Goal: Transaction & Acquisition: Purchase product/service

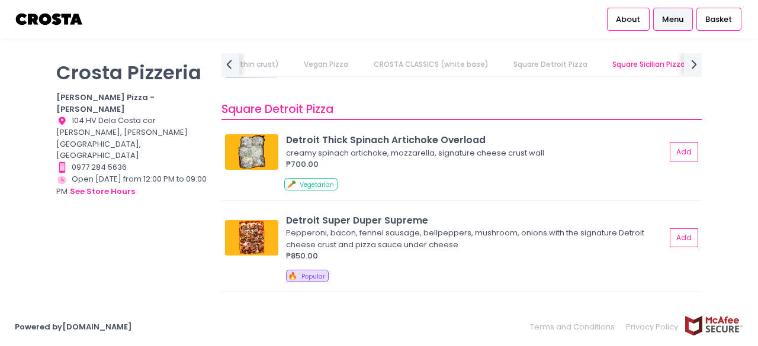
scroll to position [1358, 0]
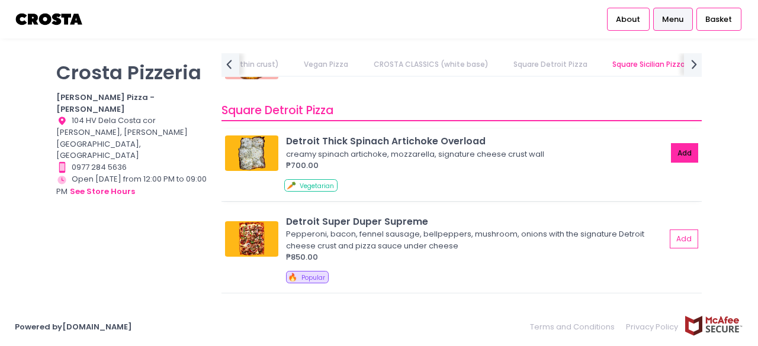
click at [679, 157] on button "Add" at bounding box center [684, 153] width 27 height 20
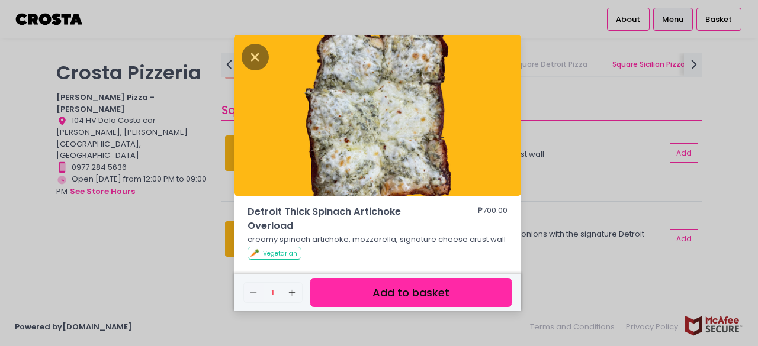
click at [404, 294] on button "Add to basket" at bounding box center [410, 292] width 201 height 29
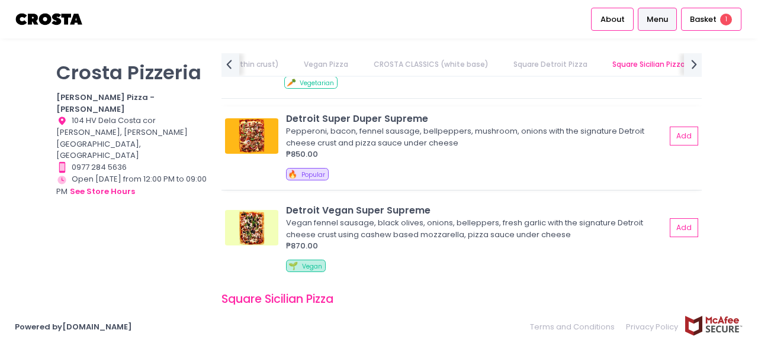
scroll to position [1475, 0]
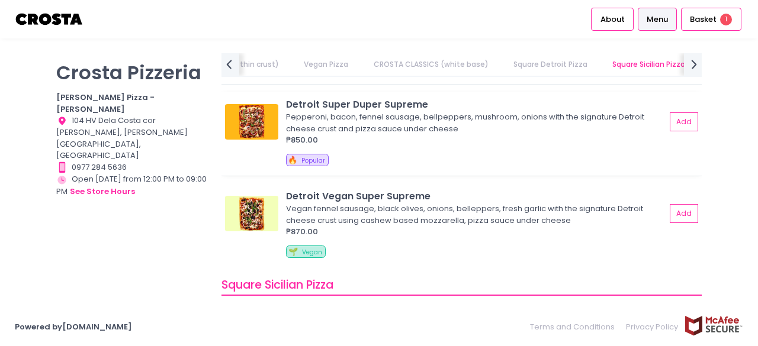
click at [670, 131] on div "Detroit Super Duper Supreme Pepperoni, bacon, fennel sausage, bellpeppers, mush…" at bounding box center [461, 122] width 472 height 49
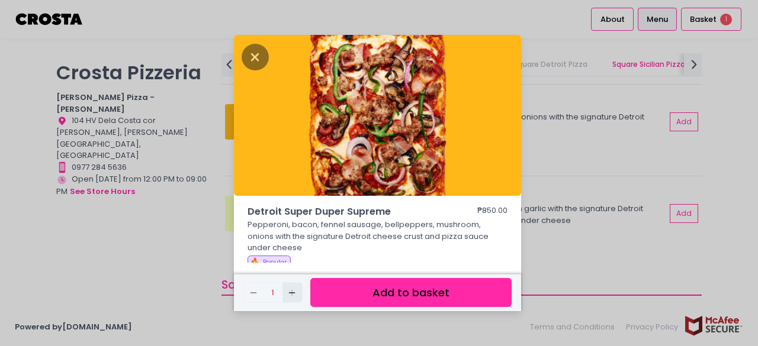
click at [292, 292] on icon "Add Created with Sketch." at bounding box center [291, 292] width 9 height 9
click at [249, 297] on icon "Remove Created with Sketch." at bounding box center [253, 292] width 9 height 9
click at [249, 53] on icon "Close" at bounding box center [254, 57] width 27 height 27
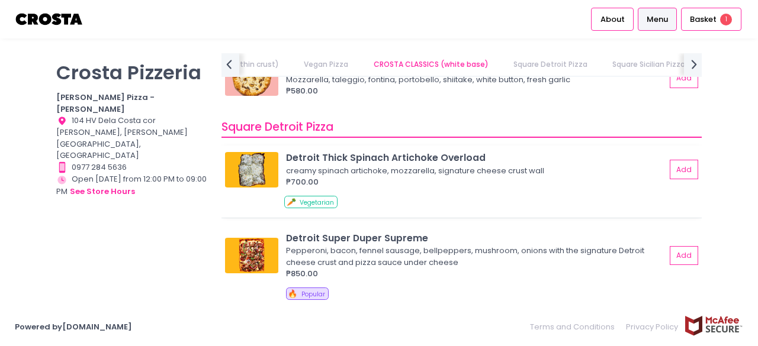
scroll to position [1384, 0]
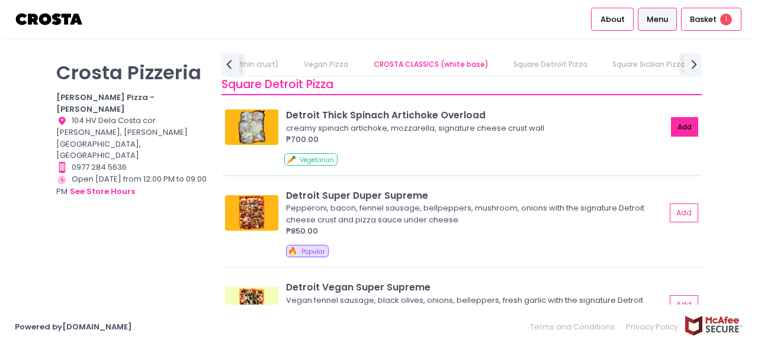
click at [677, 126] on button "Add" at bounding box center [684, 127] width 27 height 20
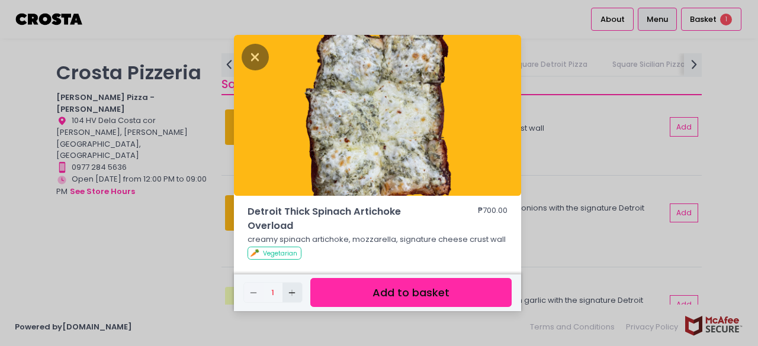
click at [294, 292] on icon "Add Created with Sketch." at bounding box center [291, 292] width 9 height 9
click at [391, 297] on button "Add to basket" at bounding box center [410, 292] width 201 height 29
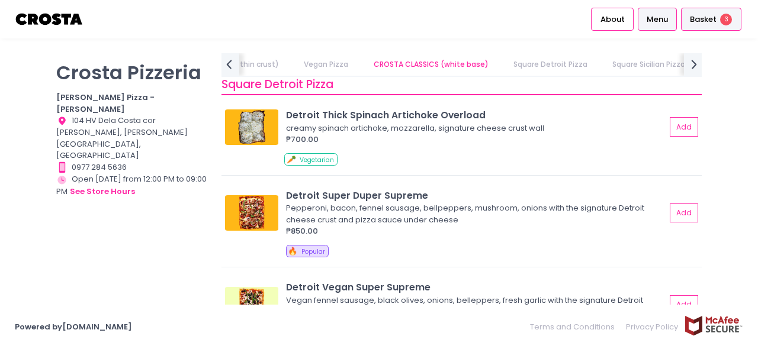
click at [713, 26] on div "Basket 3" at bounding box center [711, 19] width 60 height 23
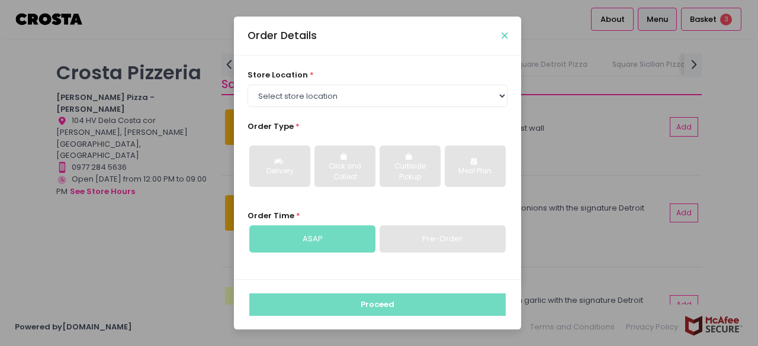
click at [507, 33] on icon "Close" at bounding box center [504, 35] width 6 height 9
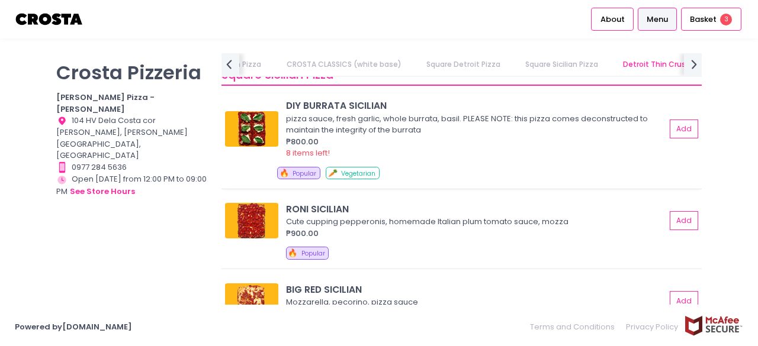
scroll to position [1671, 0]
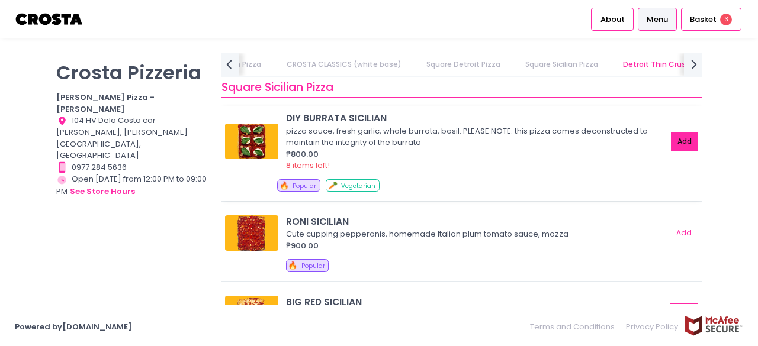
click at [676, 136] on button "Add" at bounding box center [684, 142] width 27 height 20
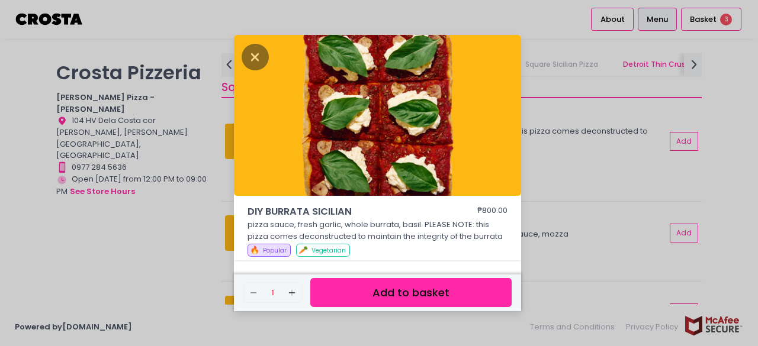
click at [406, 292] on button "Add to basket" at bounding box center [410, 292] width 201 height 29
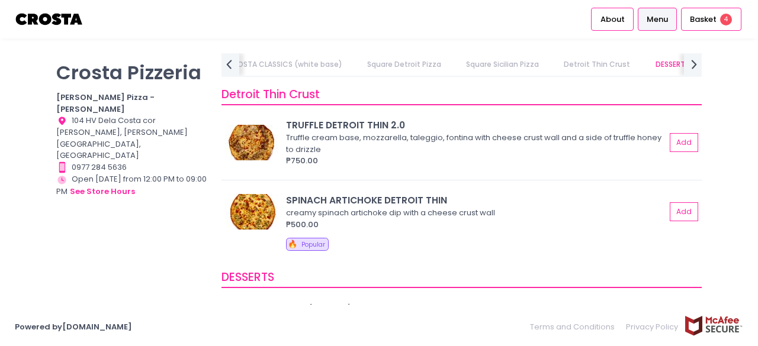
scroll to position [1941, 0]
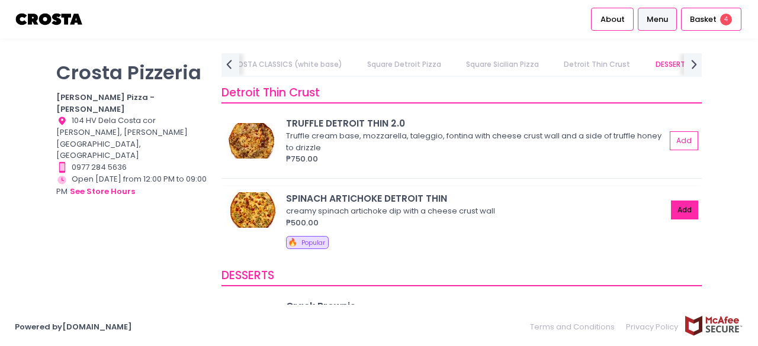
click at [671, 210] on button "Add" at bounding box center [684, 211] width 27 height 20
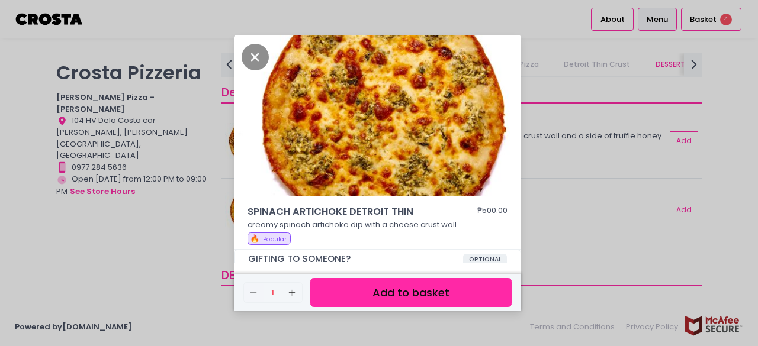
click at [381, 302] on button "Add to basket" at bounding box center [410, 292] width 201 height 29
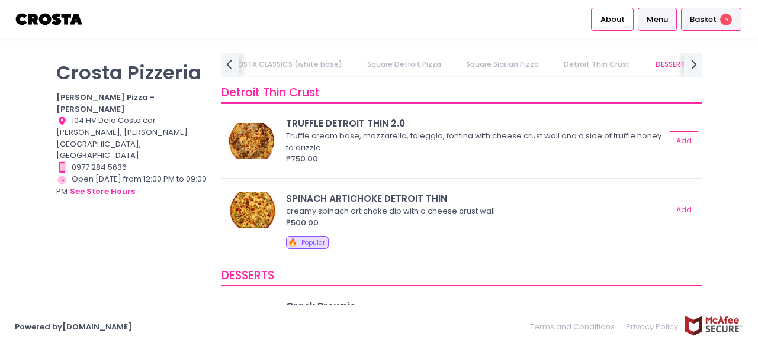
click at [708, 22] on span "Basket" at bounding box center [702, 20] width 27 height 12
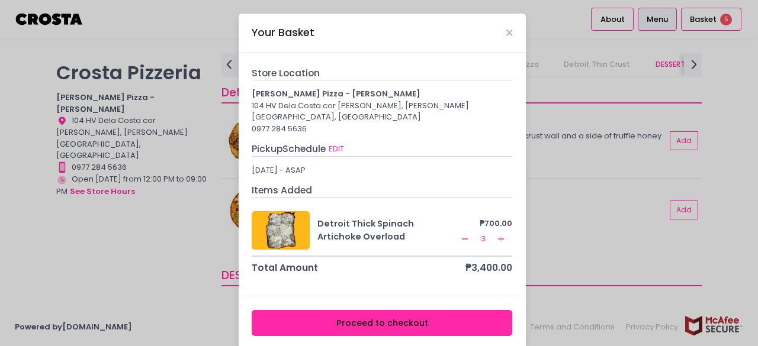
click at [460, 234] on icon "Remove Created with Sketch." at bounding box center [464, 238] width 9 height 9
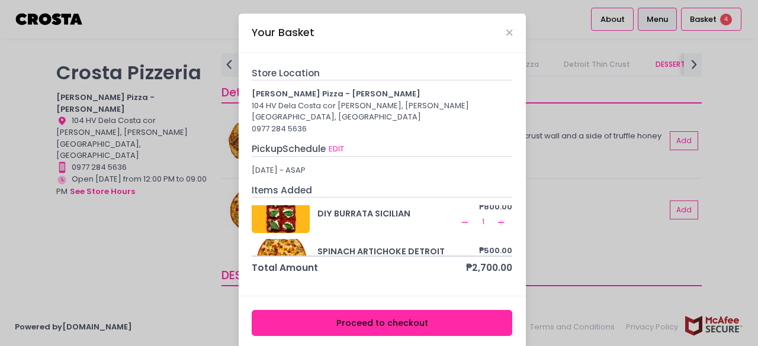
scroll to position [88, 0]
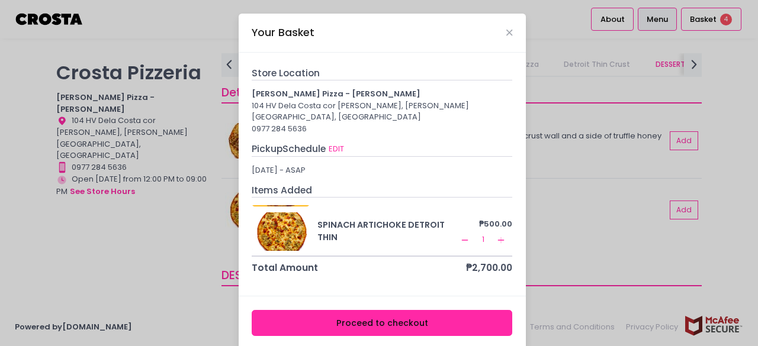
click at [508, 30] on div "Your Basket" at bounding box center [382, 33] width 287 height 39
click at [506, 31] on icon "Close" at bounding box center [509, 32] width 6 height 9
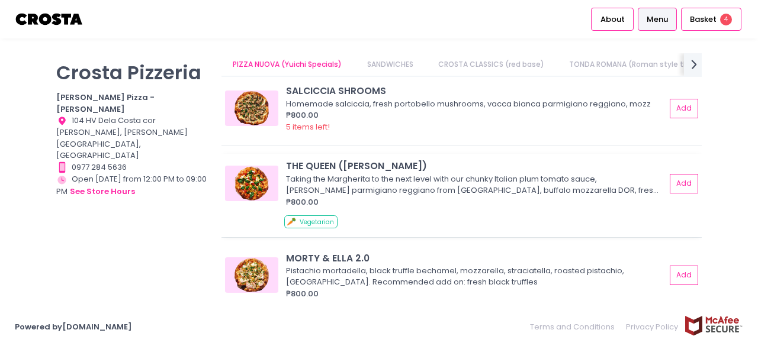
scroll to position [60, 0]
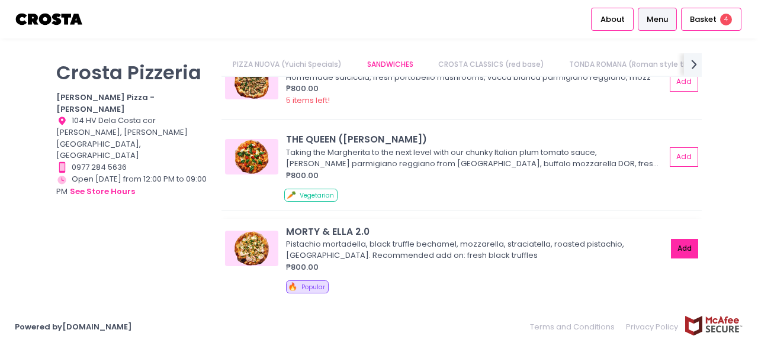
click at [678, 252] on button "Add" at bounding box center [684, 249] width 27 height 20
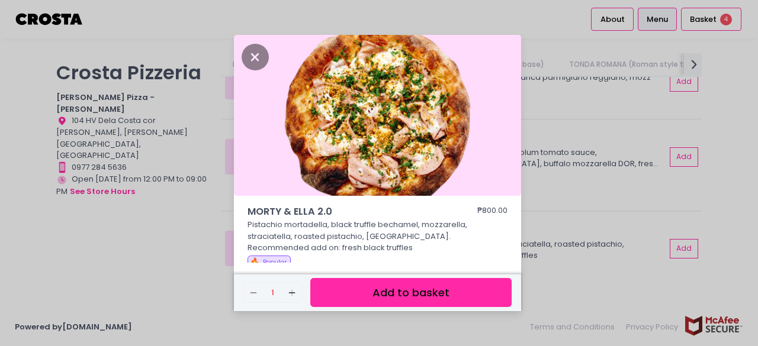
click at [466, 288] on button "Add to basket" at bounding box center [410, 292] width 201 height 29
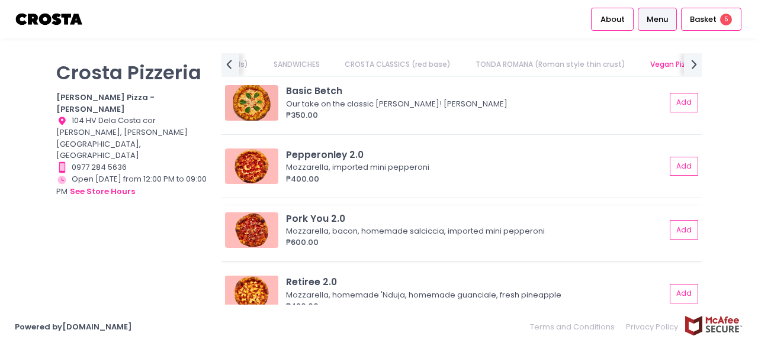
scroll to position [432, 0]
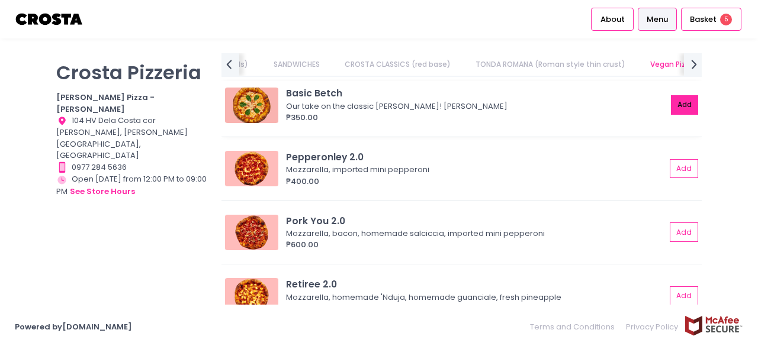
click at [676, 101] on button "Add" at bounding box center [684, 105] width 27 height 20
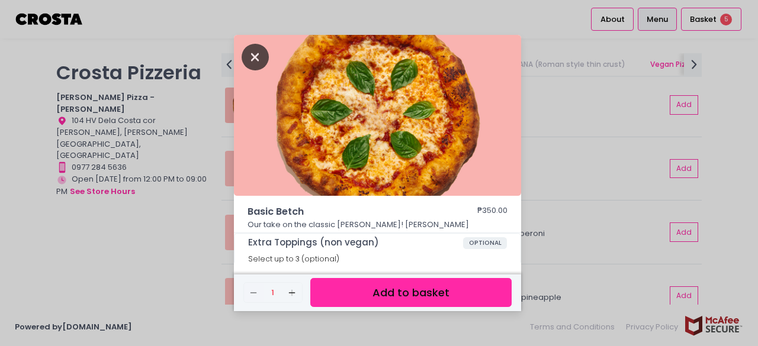
click at [253, 49] on icon "Close" at bounding box center [254, 57] width 27 height 27
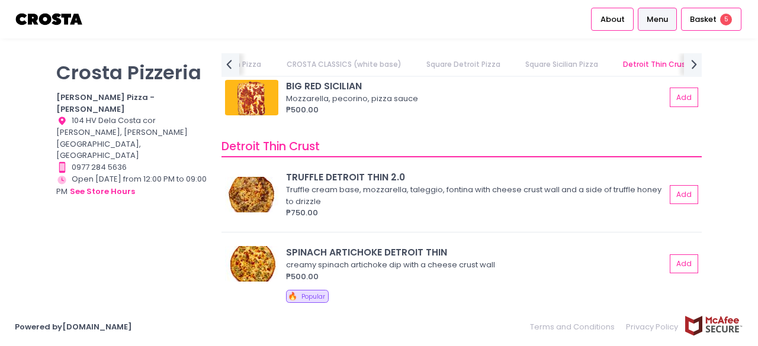
scroll to position [0, 0]
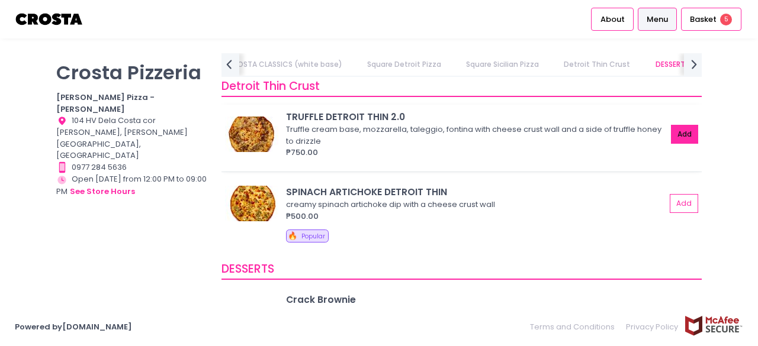
click at [676, 140] on button "Add" at bounding box center [684, 135] width 27 height 20
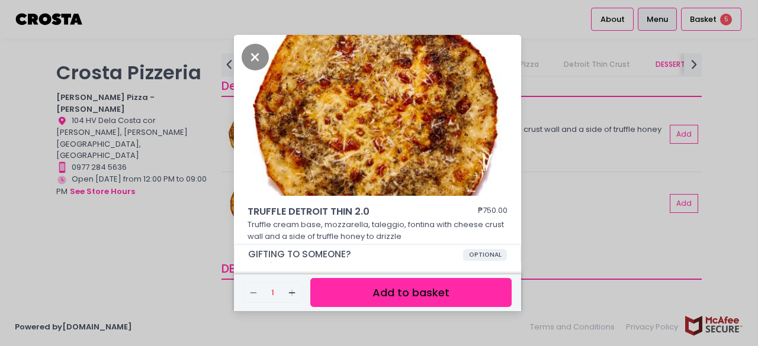
click at [444, 295] on button "Add to basket" at bounding box center [410, 292] width 201 height 29
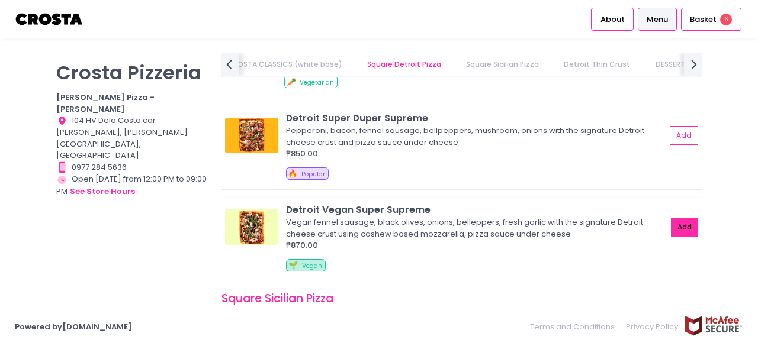
click at [675, 220] on button "Add" at bounding box center [684, 228] width 27 height 20
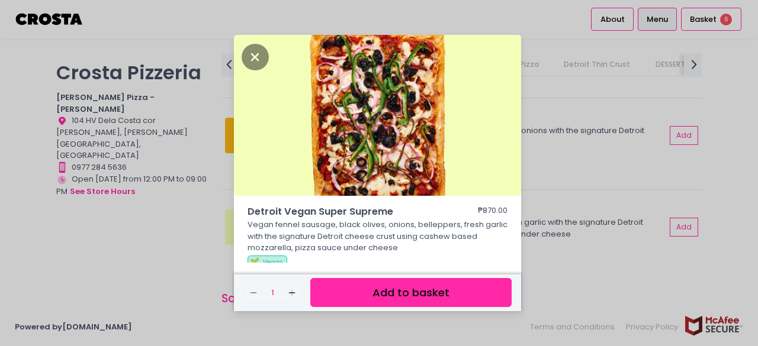
click at [369, 291] on button "Add to basket" at bounding box center [410, 292] width 201 height 29
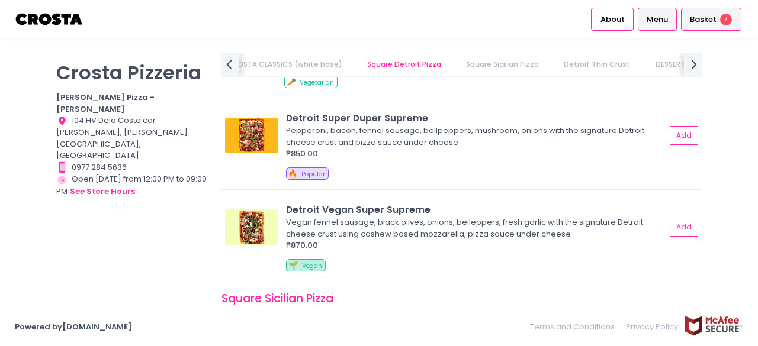
click at [696, 21] on span "Basket" at bounding box center [702, 20] width 27 height 12
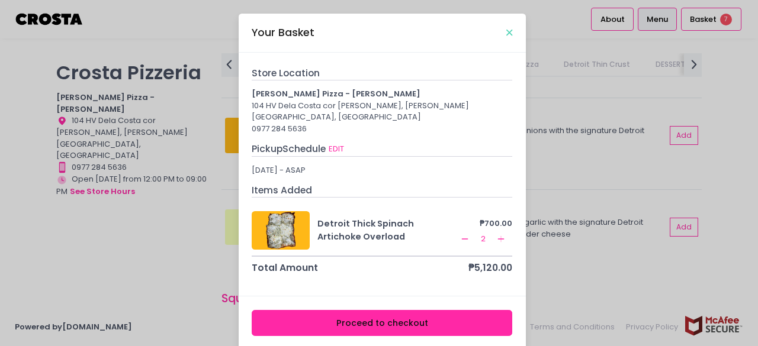
click at [506, 30] on icon "Close" at bounding box center [509, 32] width 6 height 9
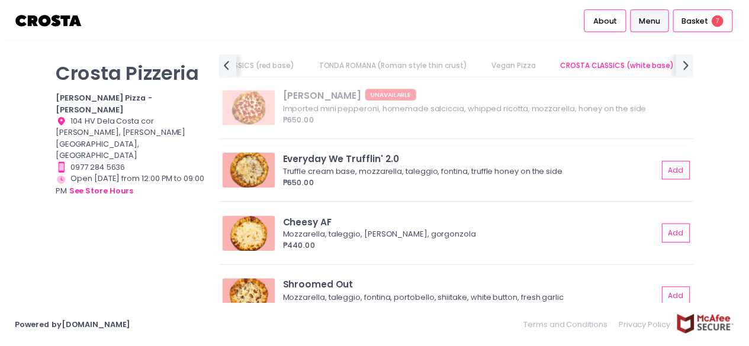
scroll to position [1106, 0]
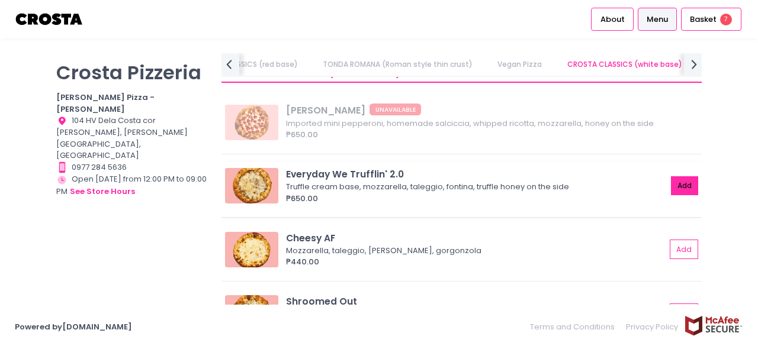
click at [673, 189] on button "Add" at bounding box center [684, 186] width 27 height 20
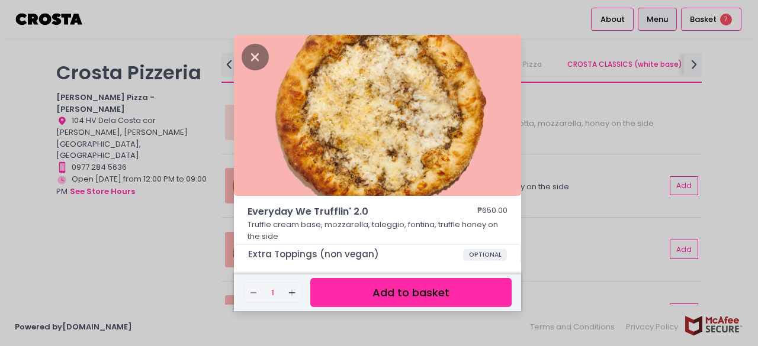
click at [365, 295] on button "Add to basket" at bounding box center [410, 292] width 201 height 29
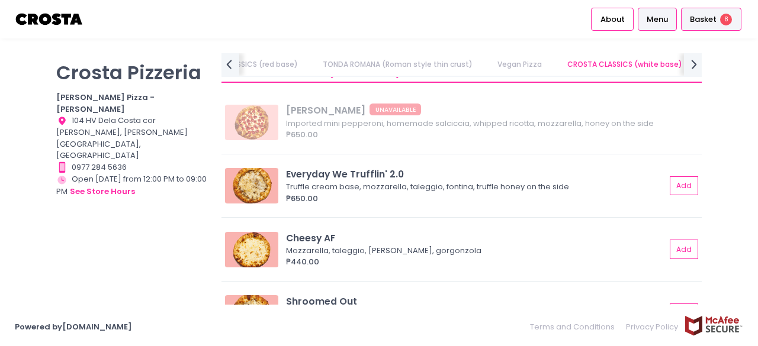
click at [700, 16] on span "Basket" at bounding box center [702, 20] width 27 height 12
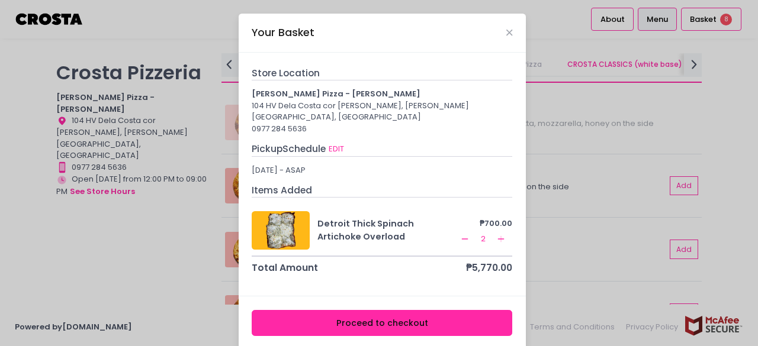
click at [398, 312] on button "Proceed to checkout" at bounding box center [382, 323] width 260 height 27
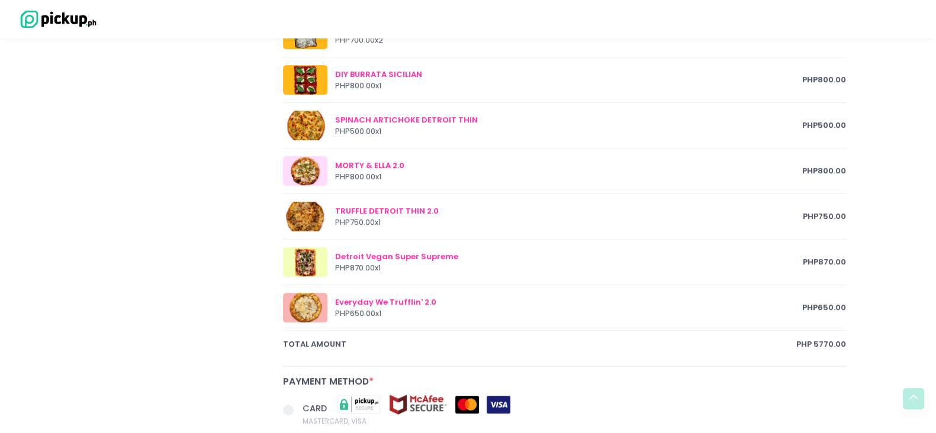
scroll to position [576, 0]
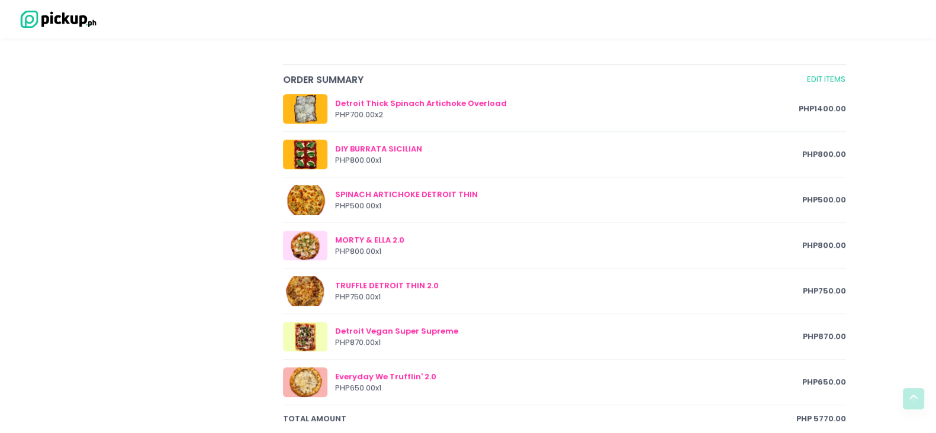
click at [92, 231] on div "[PERSON_NAME] Pizzeria [PERSON_NAME] Pizza - [PERSON_NAME] Location Created wit…" at bounding box center [179, 110] width 193 height 1121
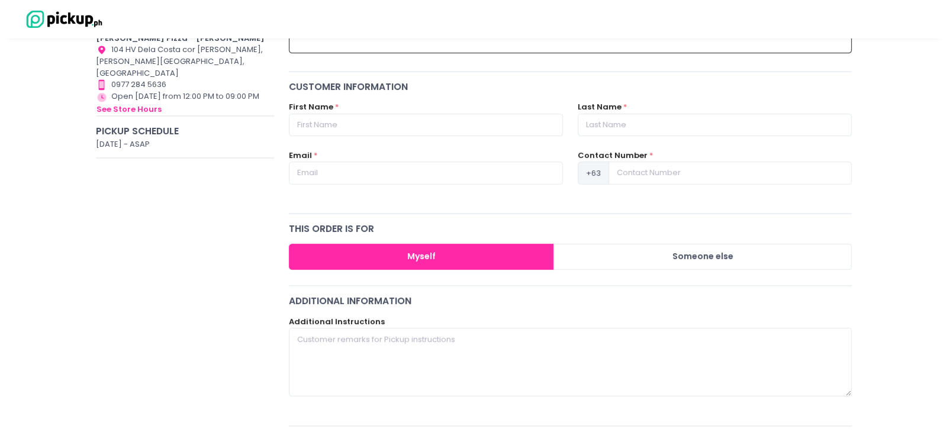
scroll to position [0, 0]
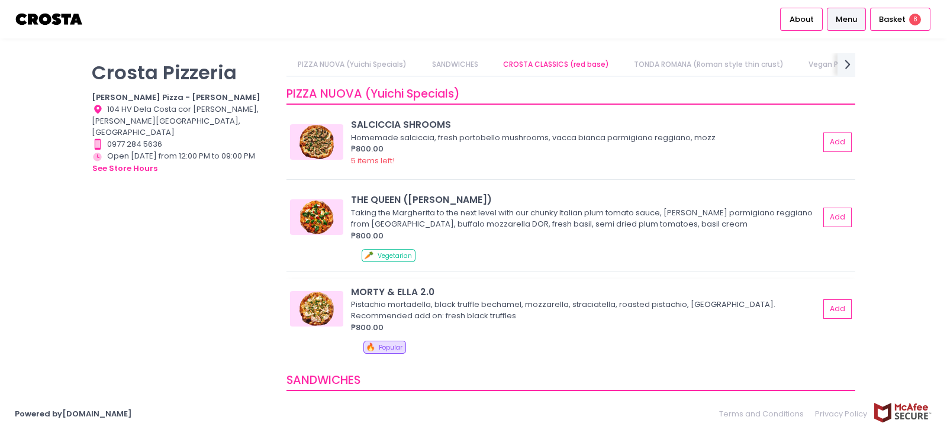
scroll to position [222, 0]
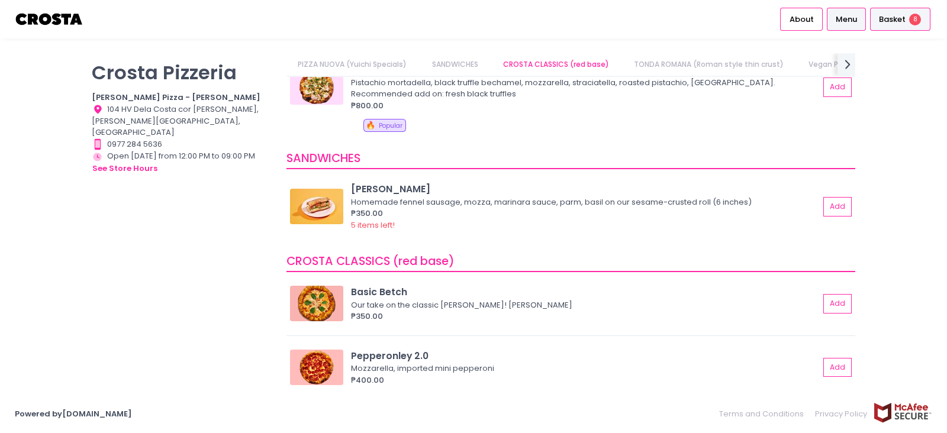
click at [757, 20] on span "Basket" at bounding box center [892, 20] width 27 height 12
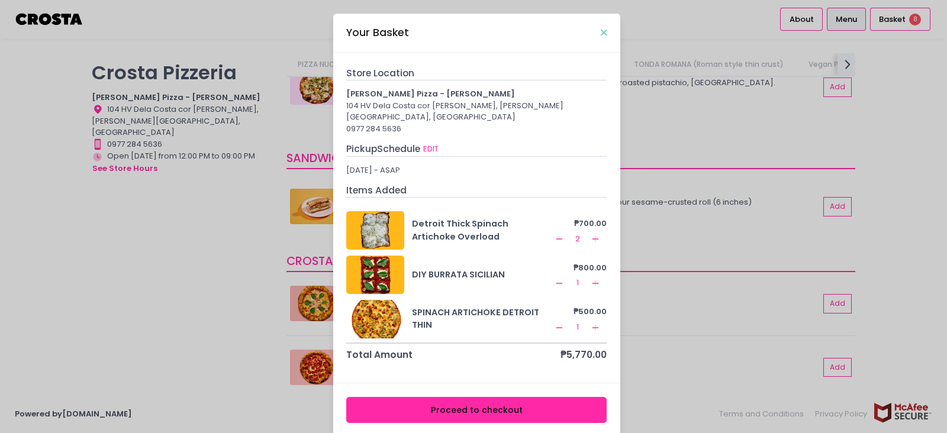
drag, startPoint x: 597, startPoint y: 32, endPoint x: 591, endPoint y: 43, distance: 12.2
click at [601, 36] on icon "Close" at bounding box center [604, 32] width 6 height 9
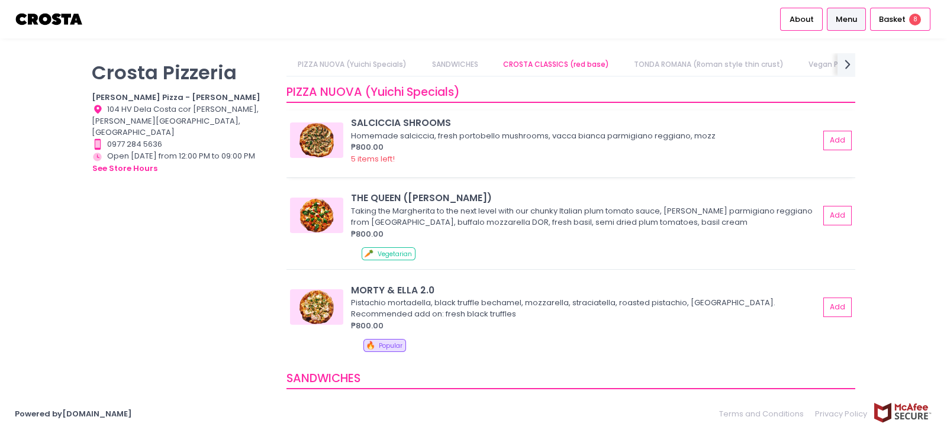
scroll to position [0, 0]
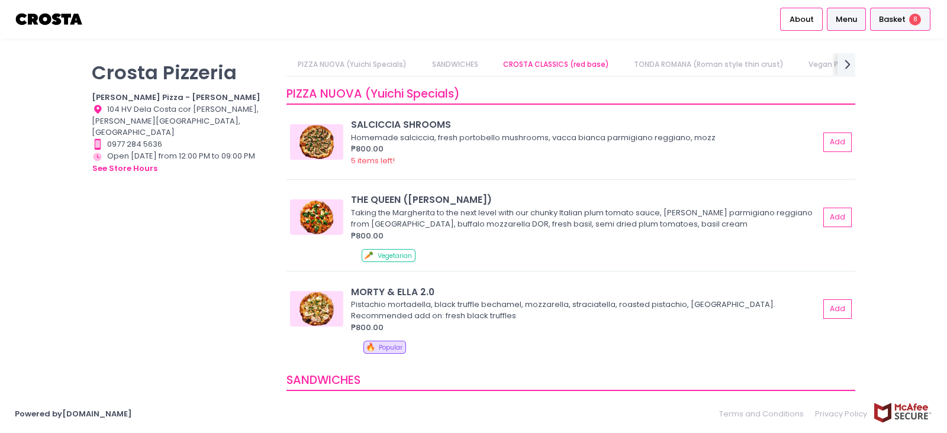
click at [757, 15] on span "Basket" at bounding box center [892, 20] width 27 height 12
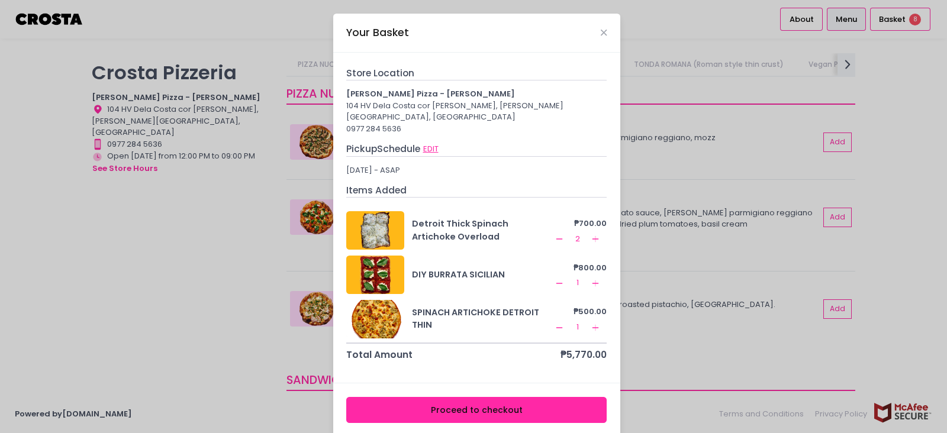
click at [428, 143] on button "EDIT" at bounding box center [431, 149] width 17 height 13
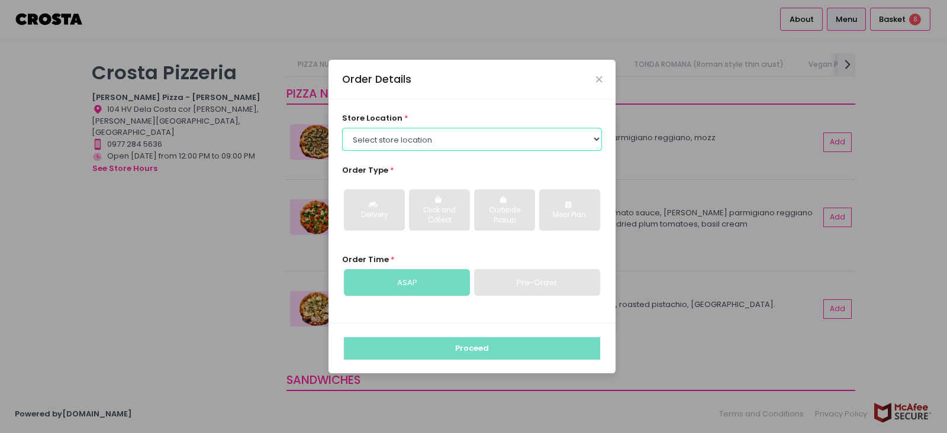
click at [595, 133] on select "Select store location [PERSON_NAME] Pizza - [PERSON_NAME] Pizza - [GEOGRAPHIC_D…" at bounding box center [472, 139] width 260 height 22
select select "5fabb2e53664a8677beaeb89"
click at [342, 128] on select "Select store location [PERSON_NAME] Pizza - [PERSON_NAME] Pizza - [GEOGRAPHIC_D…" at bounding box center [472, 139] width 260 height 22
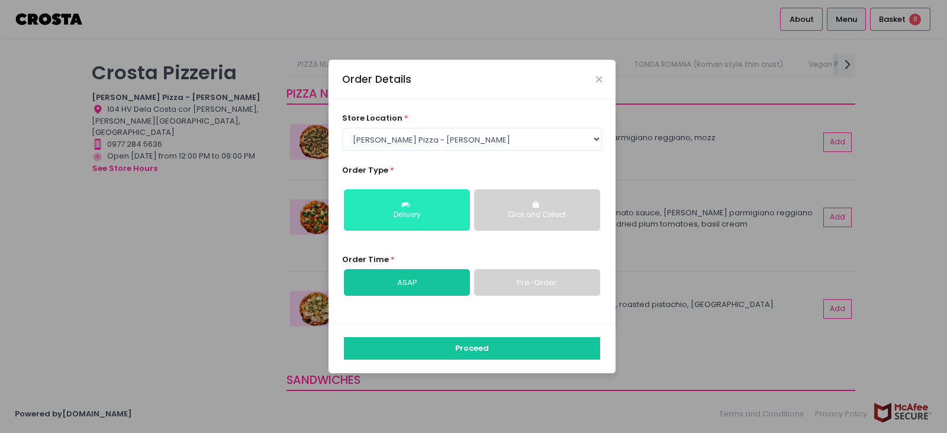
click at [394, 214] on div "Delivery" at bounding box center [406, 215] width 109 height 11
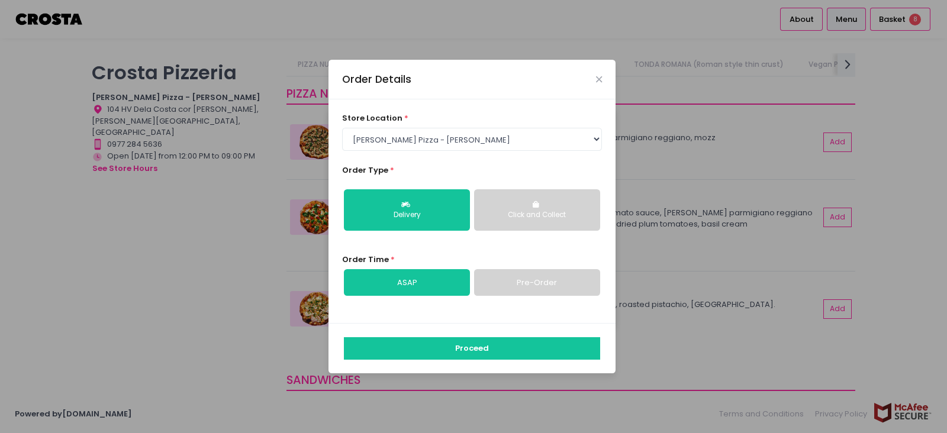
click at [401, 282] on link "ASAP" at bounding box center [407, 282] width 126 height 27
click at [527, 295] on link "Pre-Order" at bounding box center [537, 282] width 126 height 27
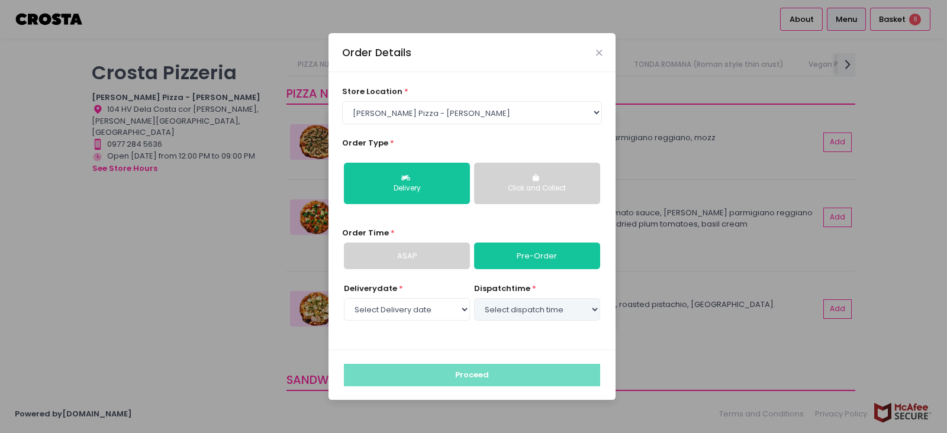
select select "[DATE]"
click at [597, 312] on select "Select dispatch time 02:00 PM - 02:30 PM 02:30 PM - 03:00 PM 03:00 PM - 03:30 P…" at bounding box center [537, 309] width 126 height 22
select select "14:00"
click at [474, 298] on select "Select dispatch time 02:00 PM - 02:30 PM 02:30 PM - 03:00 PM 03:00 PM - 03:30 P…" at bounding box center [537, 309] width 126 height 22
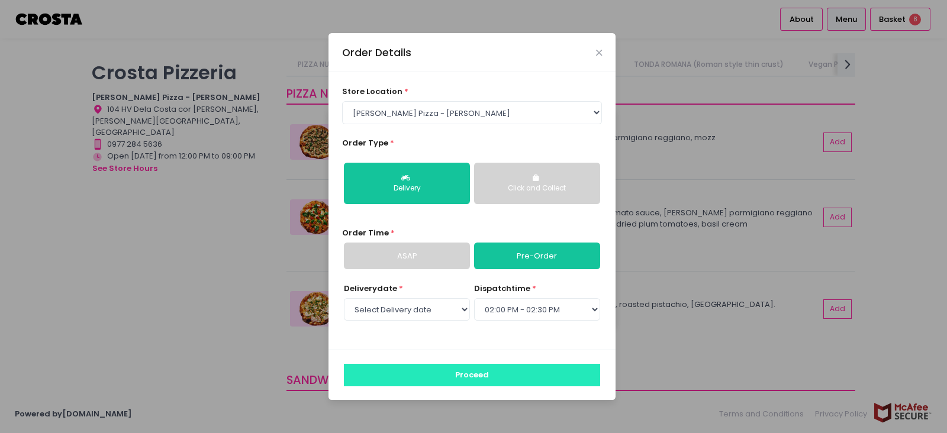
click at [440, 346] on button "Proceed" at bounding box center [472, 375] width 256 height 22
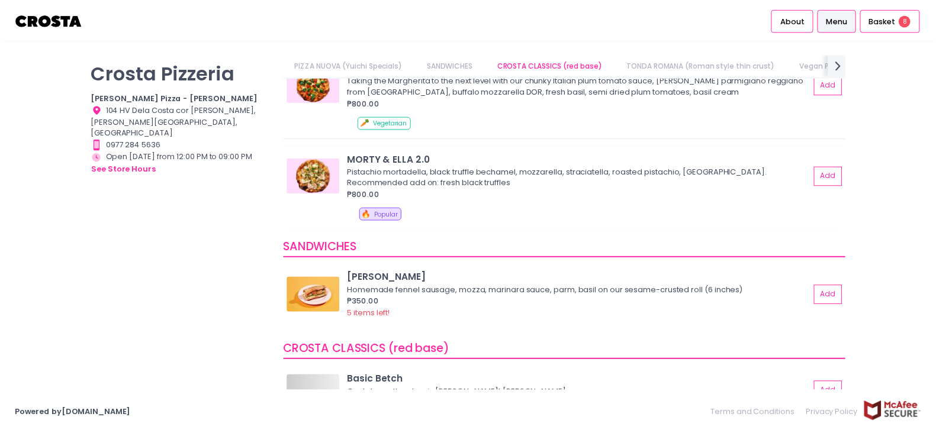
scroll to position [147, 0]
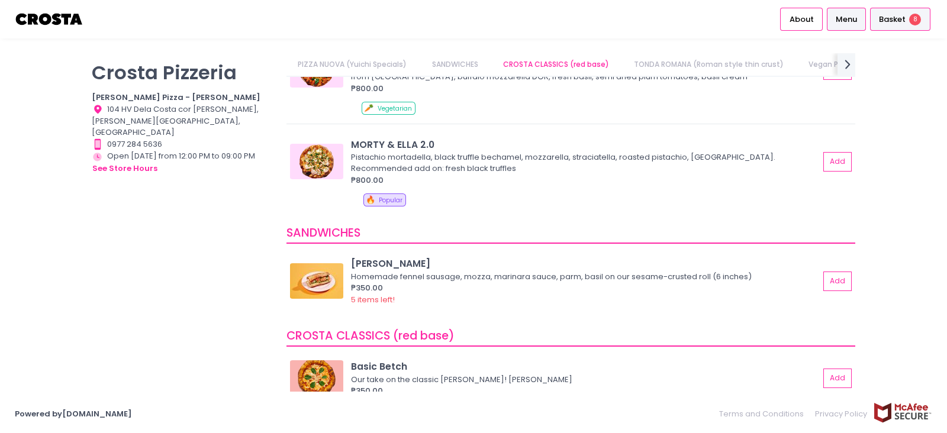
click at [757, 21] on span "Basket" at bounding box center [892, 20] width 27 height 12
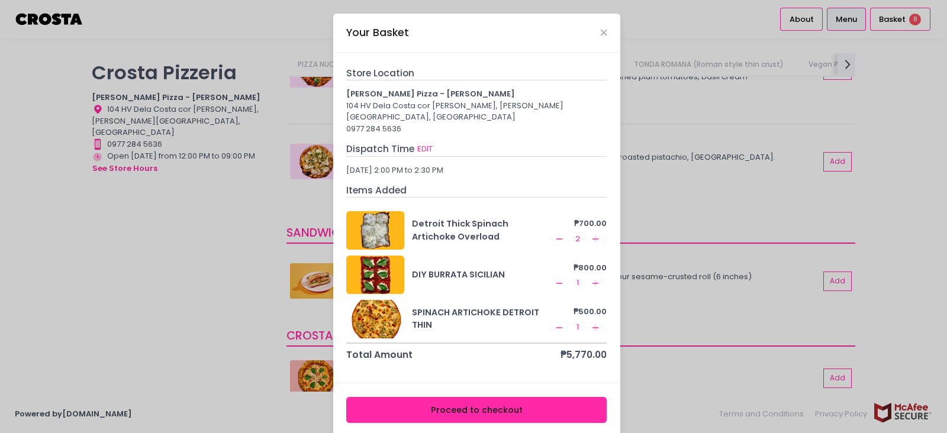
click at [476, 346] on button "Proceed to checkout" at bounding box center [476, 410] width 260 height 27
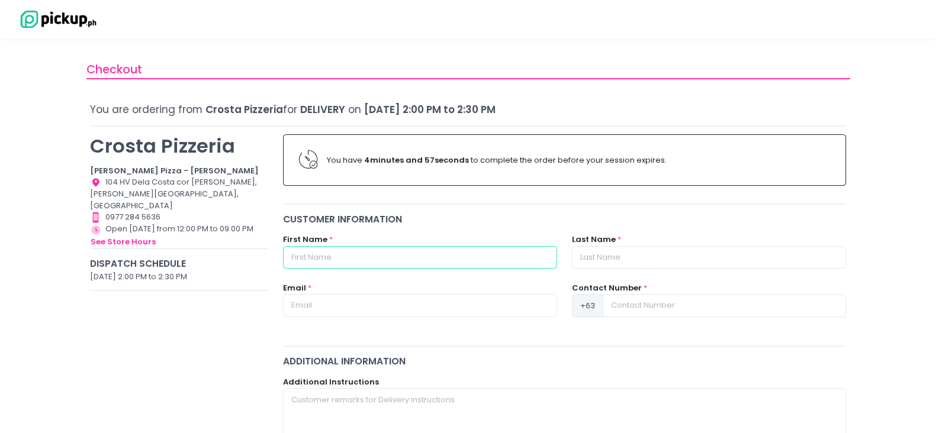
click at [373, 250] on input "text" at bounding box center [420, 257] width 274 height 22
type input "[DEMOGRAPHIC_DATA] [PERSON_NAME]"
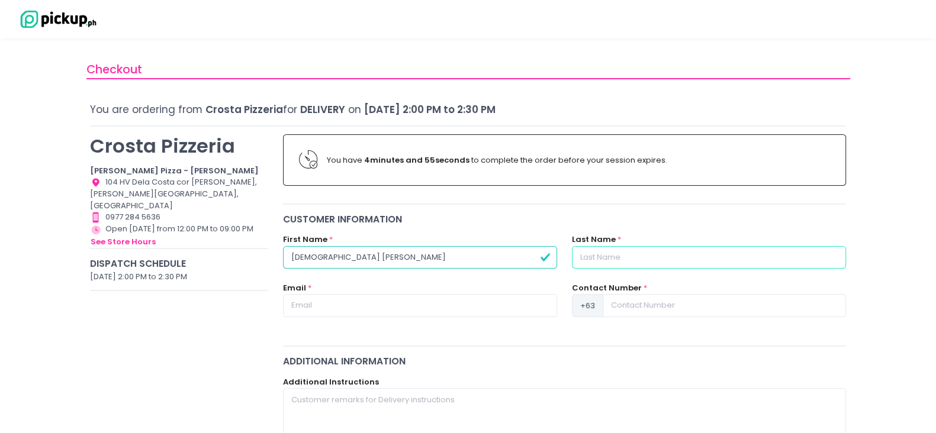
click at [600, 256] on input "text" at bounding box center [709, 257] width 274 height 22
type input "[PERSON_NAME]"
click at [315, 305] on input "text" at bounding box center [420, 305] width 274 height 22
type input "[EMAIL_ADDRESS][DOMAIN_NAME]"
click at [627, 304] on input at bounding box center [723, 305] width 243 height 22
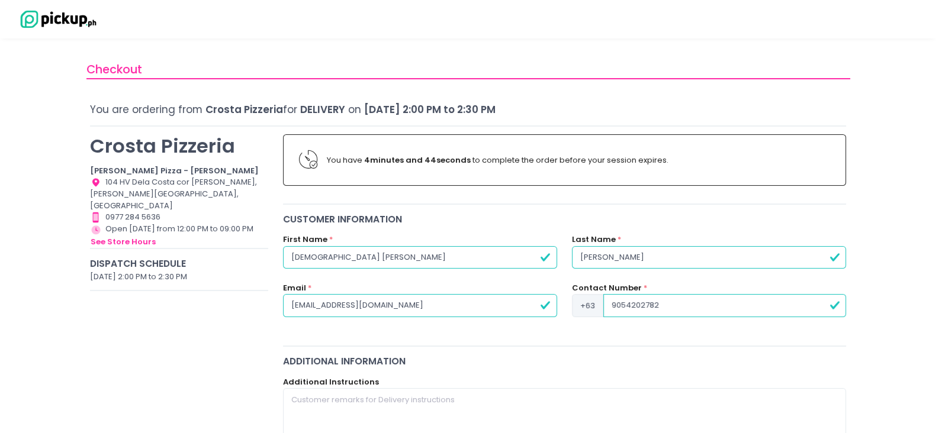
type input "9054202782"
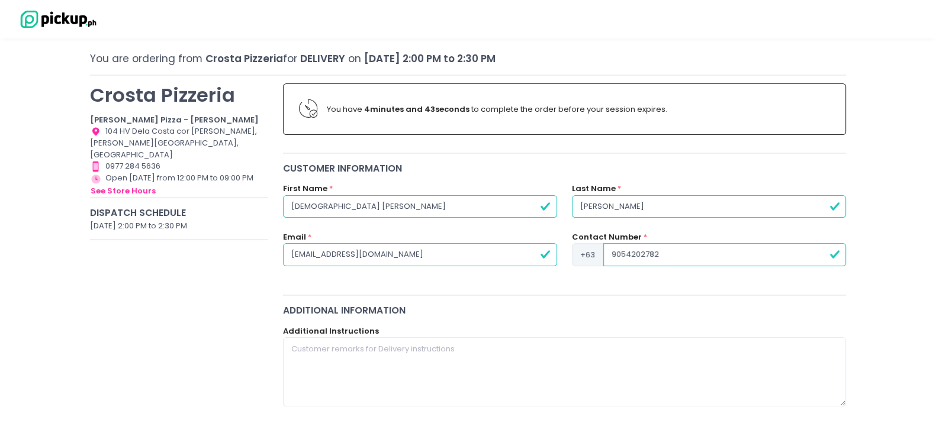
scroll to position [73, 0]
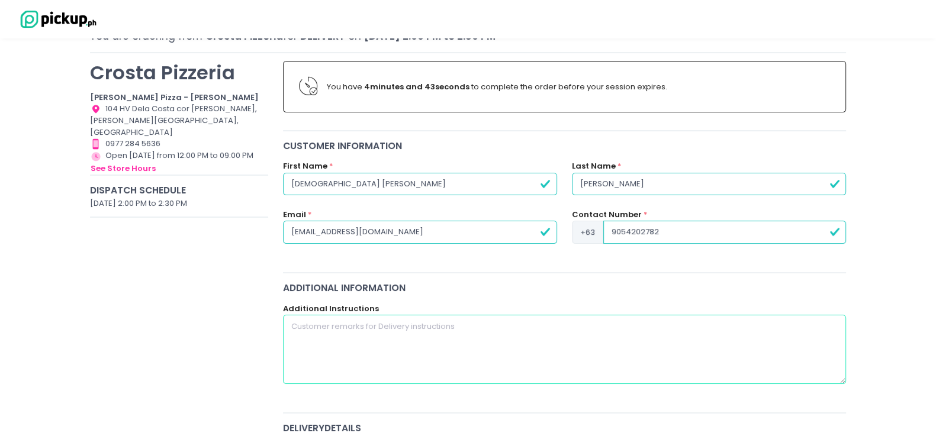
click at [439, 345] on textarea at bounding box center [564, 349] width 563 height 69
drag, startPoint x: 401, startPoint y: 327, endPoint x: 317, endPoint y: 323, distance: 84.1
click at [317, 323] on textarea "Please proceed t lobby" at bounding box center [564, 349] width 563 height 69
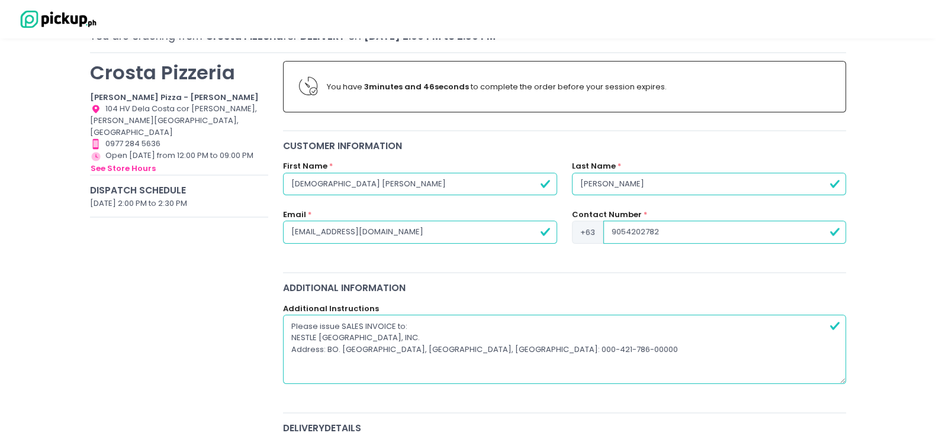
click at [403, 346] on textarea "Please issue SALES INVOICE to: NESTLE [GEOGRAPHIC_DATA], INC. Address: BO. [GEO…" at bounding box center [564, 349] width 563 height 69
click at [388, 346] on textarea "Please issue SALES INVOICE to: NESTLE [GEOGRAPHIC_DATA], INC. Address: BO. [GEO…" at bounding box center [564, 349] width 563 height 69
click at [364, 346] on textarea "Please issue SALES INVOICE to: NESTLE [GEOGRAPHIC_DATA], INC. Address: BO. [GEO…" at bounding box center [564, 349] width 563 height 69
click at [285, 346] on textarea "Please issue SALES INVOICE to: NESTLE [GEOGRAPHIC_DATA], INC. Address: BO. [GEO…" at bounding box center [564, 349] width 563 height 69
click at [417, 346] on textarea "Please issue SALES INVOICE to: NESTLE [GEOGRAPHIC_DATA], INC. Address: BO. [GEO…" at bounding box center [564, 349] width 563 height 69
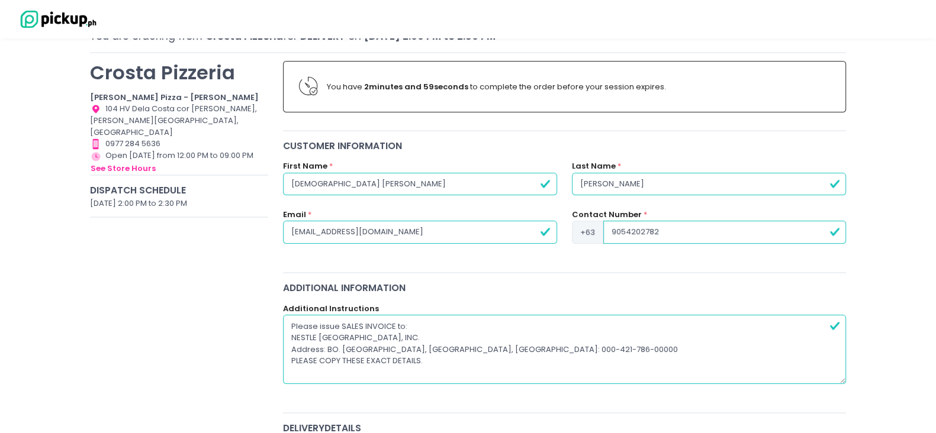
click at [458, 346] on textarea "Please issue SALES INVOICE to: NESTLE [GEOGRAPHIC_DATA], INC. Address: BO. [GEO…" at bounding box center [564, 349] width 563 height 69
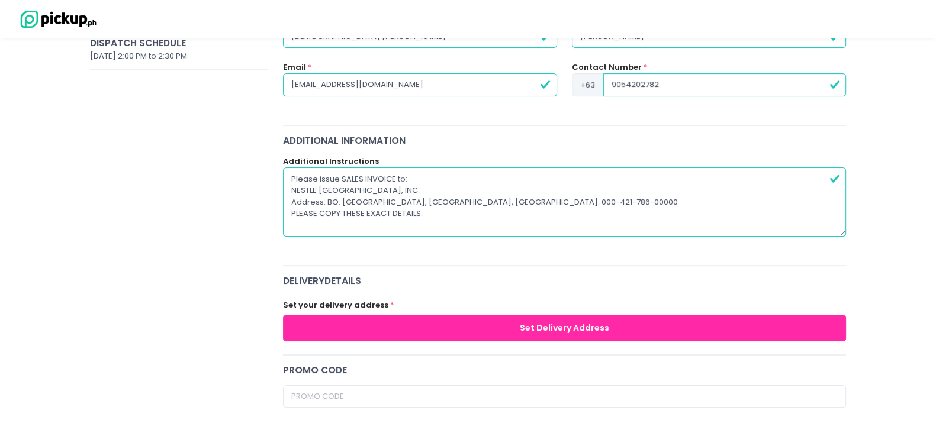
scroll to position [222, 0]
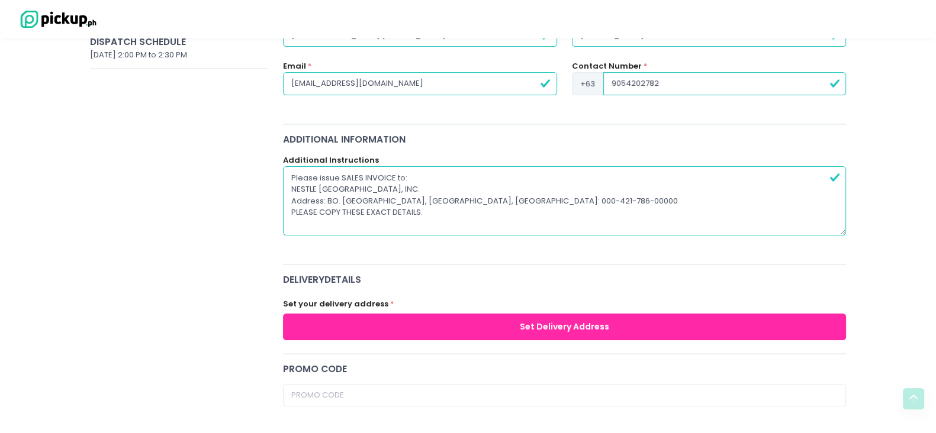
type textarea "Please issue SALES INVOICE to: NESTLE [GEOGRAPHIC_DATA], INC. Address: BO. [GEO…"
click at [556, 327] on button "Set Delivery Address" at bounding box center [564, 327] width 563 height 27
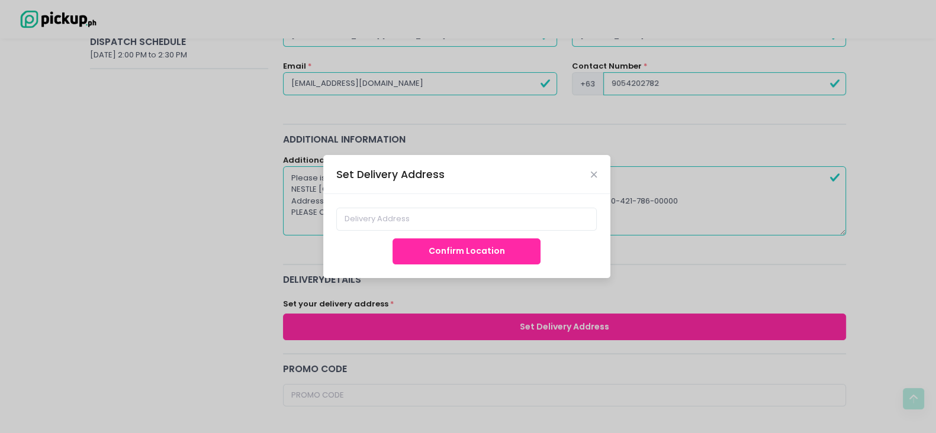
scroll to position [221, 0]
click at [469, 253] on button "Confirm Location" at bounding box center [466, 252] width 148 height 27
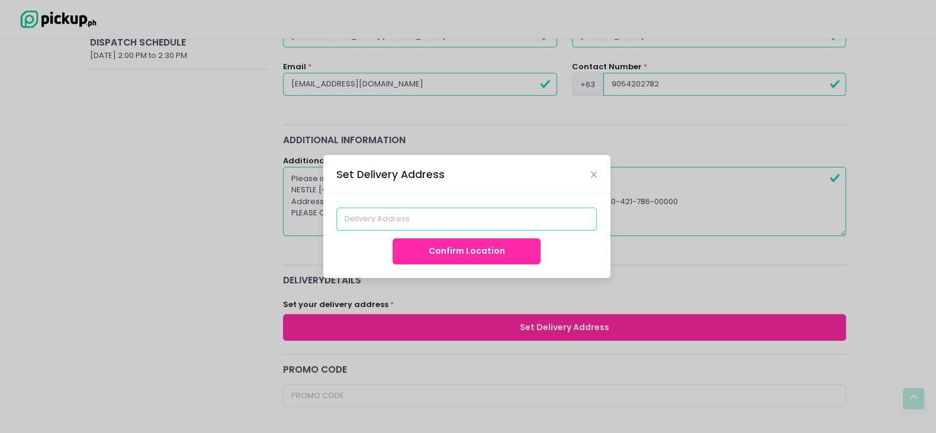
click at [432, 220] on input at bounding box center [466, 219] width 260 height 22
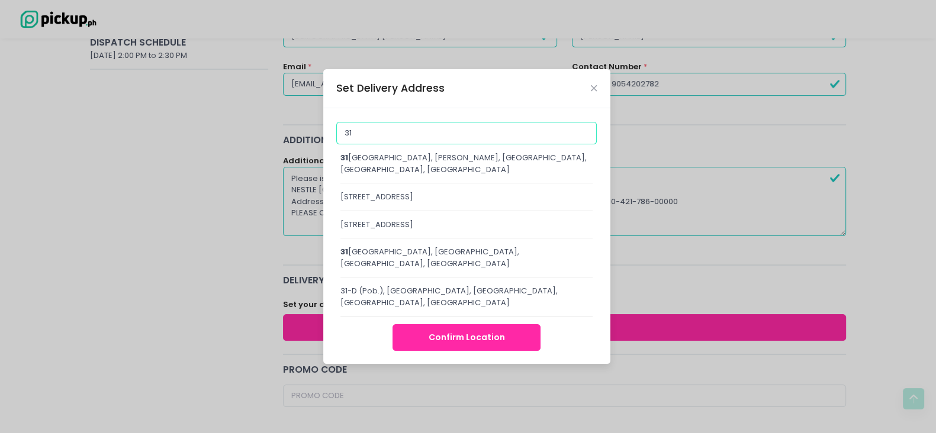
type input "3"
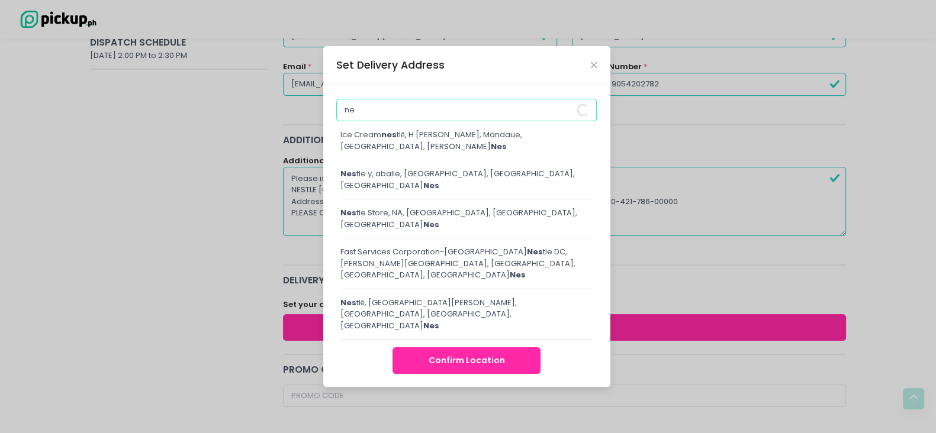
type input "n"
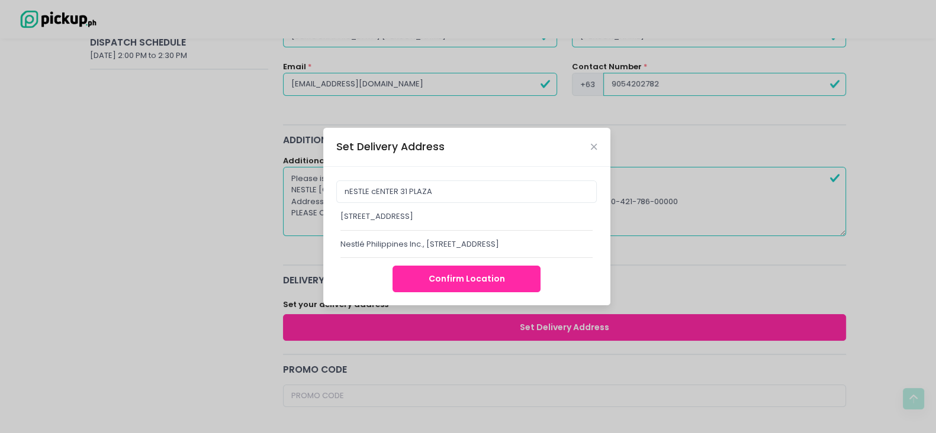
click at [432, 220] on div "[STREET_ADDRESS]" at bounding box center [466, 221] width 253 height 20
type input "[STREET_ADDRESS]"
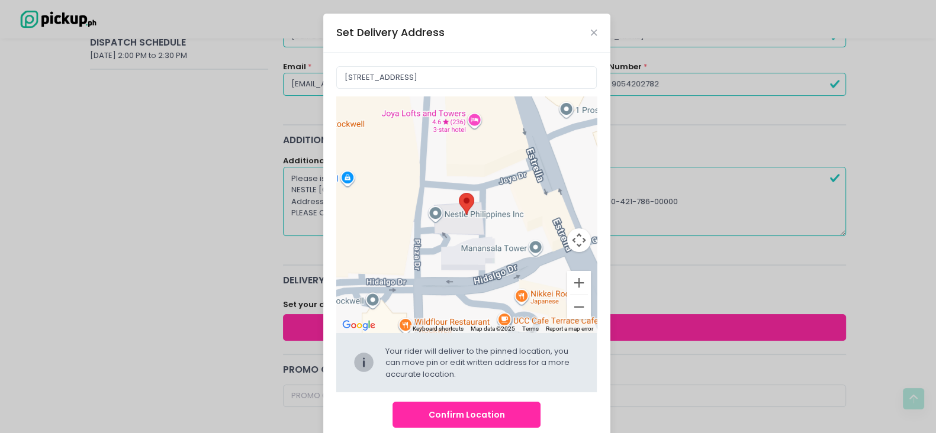
click at [459, 346] on button "Confirm Location" at bounding box center [466, 415] width 148 height 27
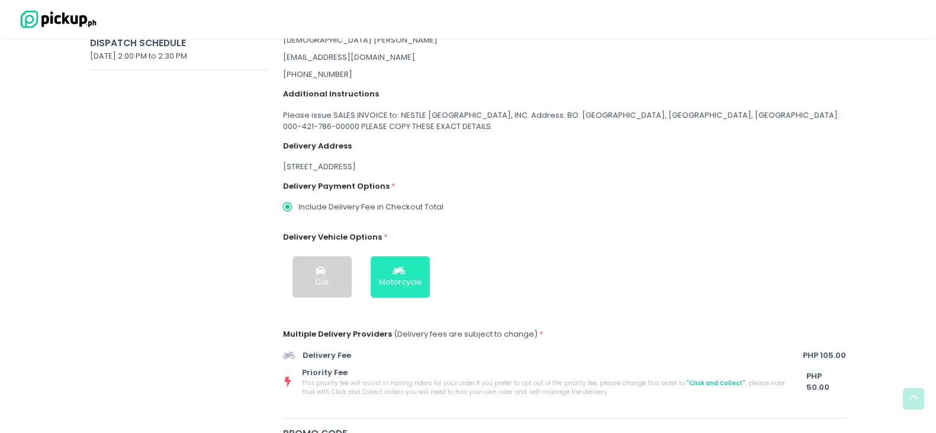
click at [397, 279] on div "Motorcycle" at bounding box center [400, 282] width 43 height 12
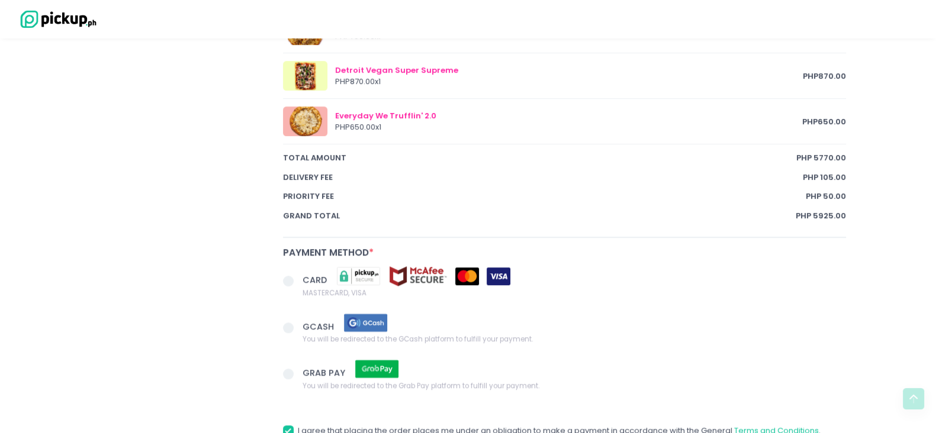
scroll to position [961, 0]
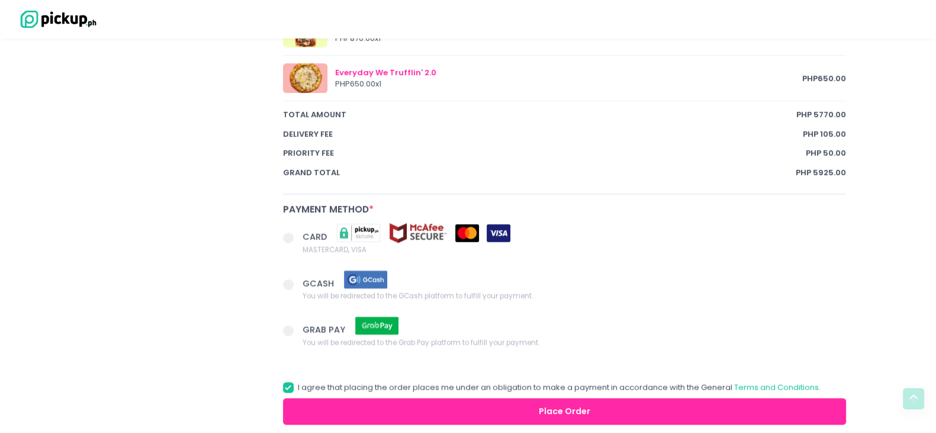
click at [292, 237] on span at bounding box center [288, 238] width 11 height 11
click at [298, 237] on input "CARD MASTERCARD, VISA" at bounding box center [302, 236] width 8 height 8
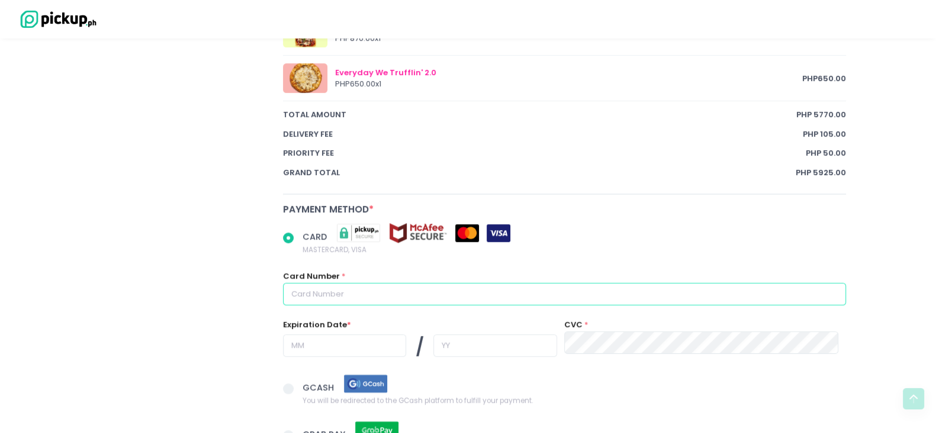
click at [350, 291] on input "text" at bounding box center [564, 294] width 563 height 22
radio input "true"
type input "5"
radio input "true"
type input "55"
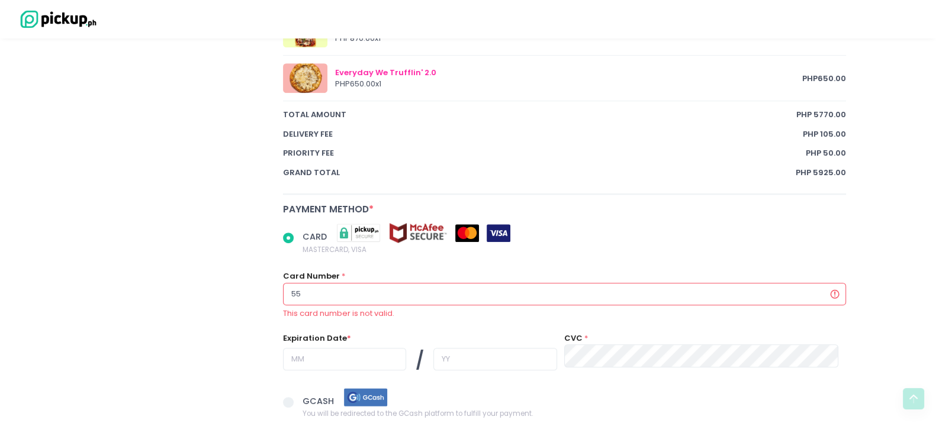
radio input "true"
type input "555"
radio input "true"
type input "5550"
radio input "true"
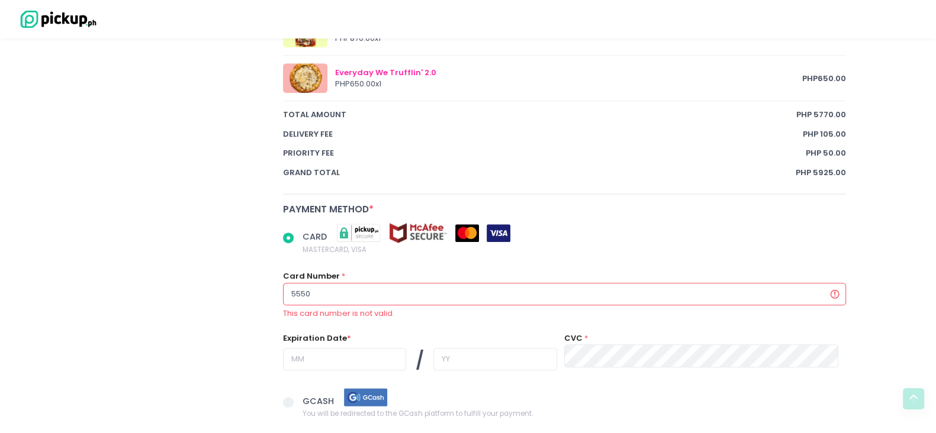
type input "55502"
radio input "true"
type input "555021"
radio input "true"
type input "5550214"
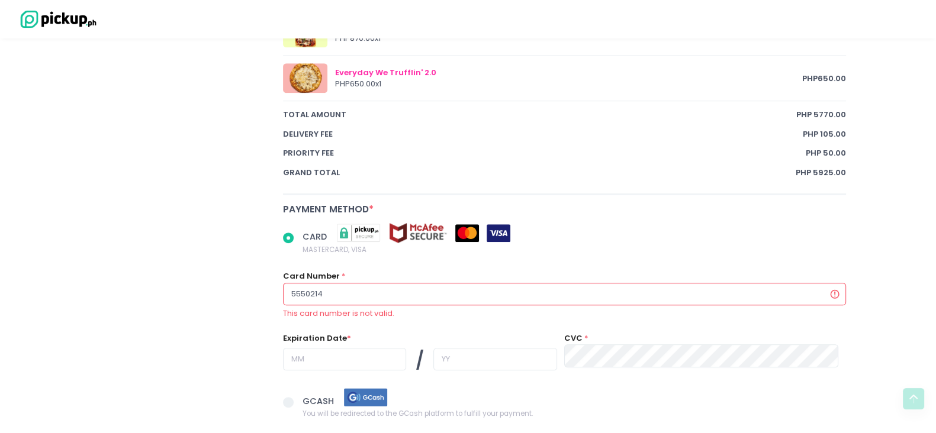
radio input "true"
type input "55502140"
radio input "true"
type input "555021400"
radio input "true"
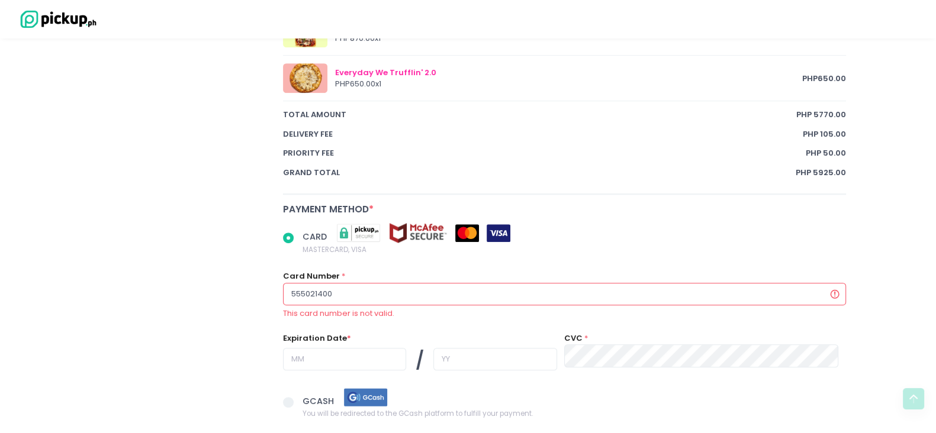
type input "5550214000"
radio input "true"
type input "55502140000"
radio input "true"
type input "555021400004"
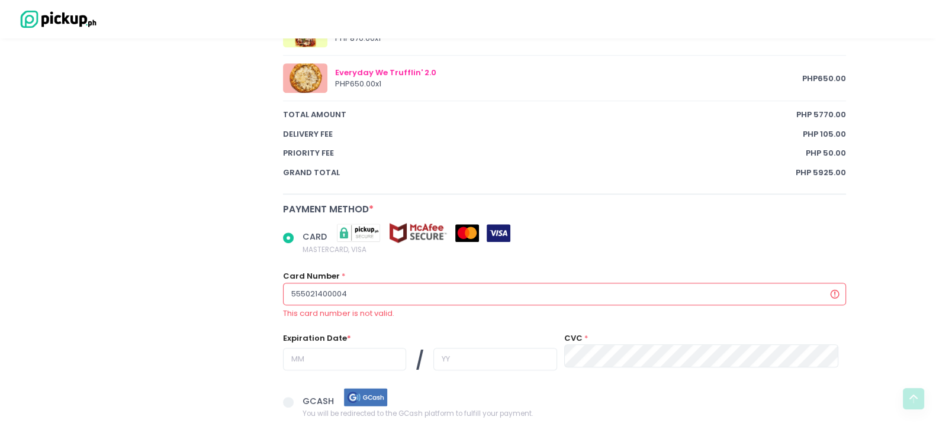
radio input "true"
type input "5550214000048"
radio input "true"
type input "55502140000487"
radio input "true"
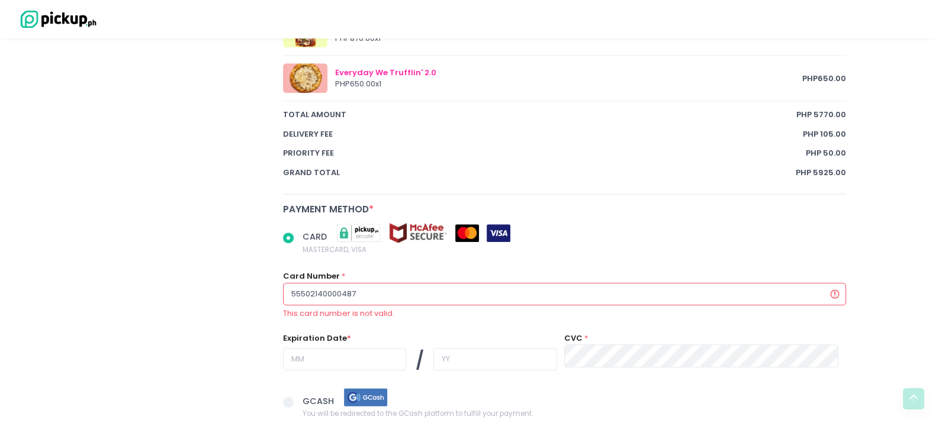
type input "555021400004877"
radio input "true"
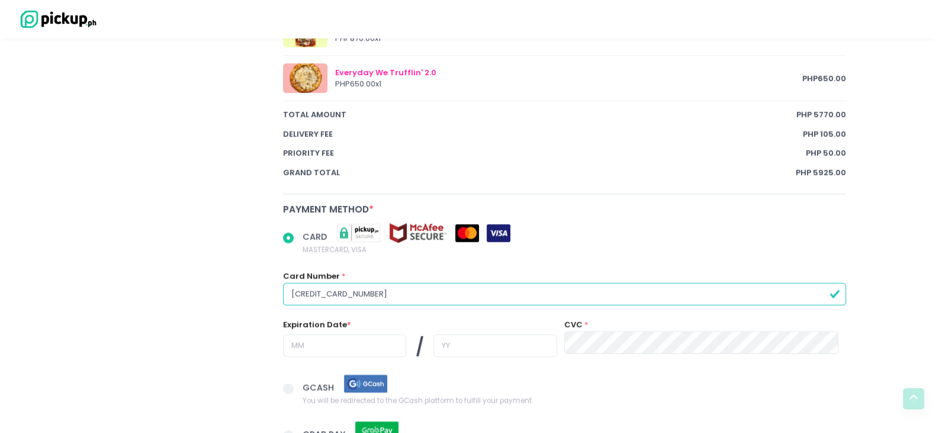
click at [308, 291] on input "[CREDIT_CARD_NUMBER]" at bounding box center [564, 294] width 563 height 22
click at [326, 292] on input "[CREDIT_CARD_NUMBER]" at bounding box center [564, 294] width 563 height 22
click at [346, 291] on input "[CREDIT_CARD_NUMBER]" at bounding box center [564, 294] width 563 height 22
type input "[CREDIT_CARD_NUMBER]"
click at [355, 339] on input "text" at bounding box center [344, 345] width 123 height 22
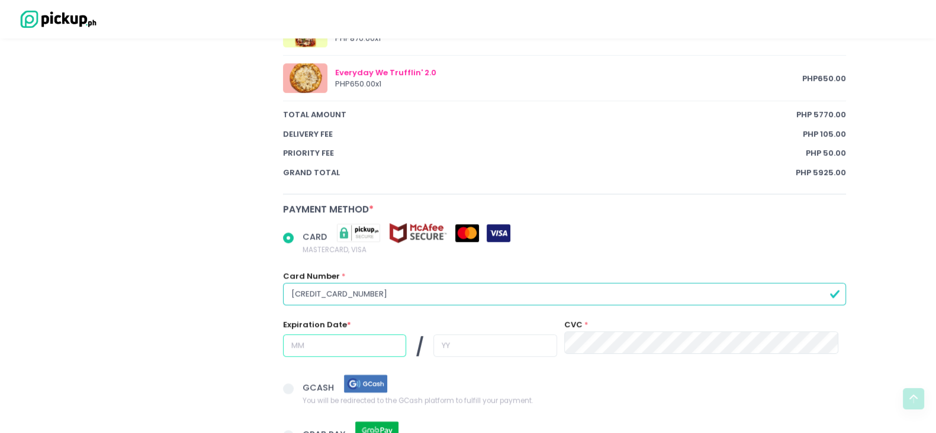
radio input "true"
type input "0"
radio input "true"
type input "06"
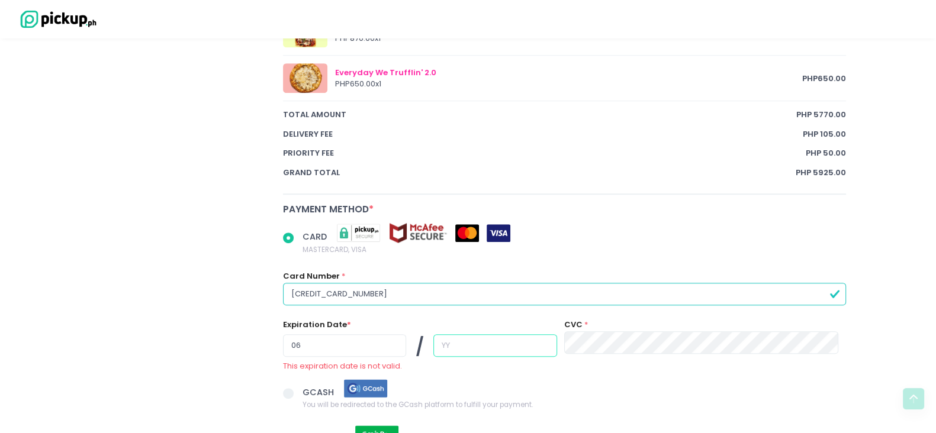
click at [456, 339] on input "text" at bounding box center [494, 345] width 123 height 22
radio input "true"
type input "2"
radio input "true"
type input "20"
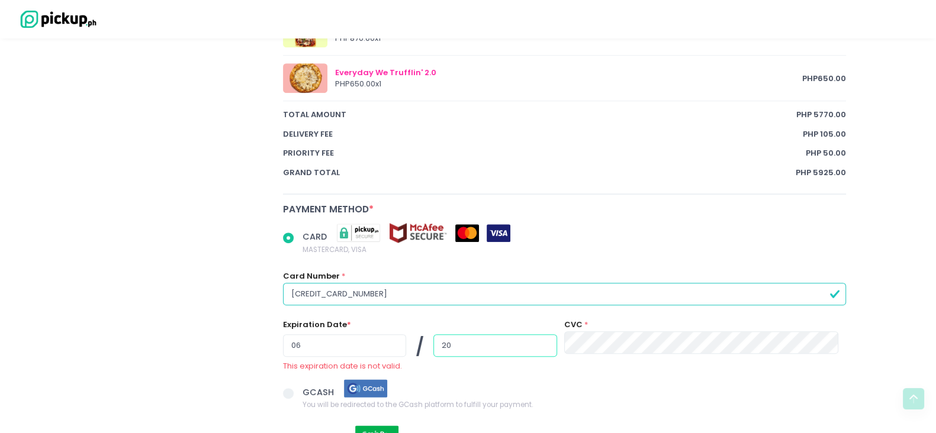
radio input "true"
type input "2"
radio input "true"
type input "27"
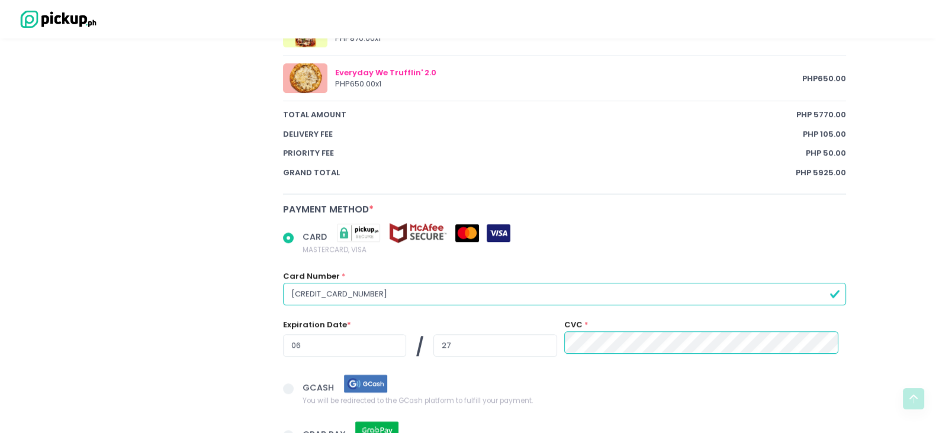
click at [615, 346] on div "CARD MASTERCARD, VISA Card Number * [CREDIT_CARD_NUMBER] Expiration Date * 06 /…" at bounding box center [564, 299] width 578 height 151
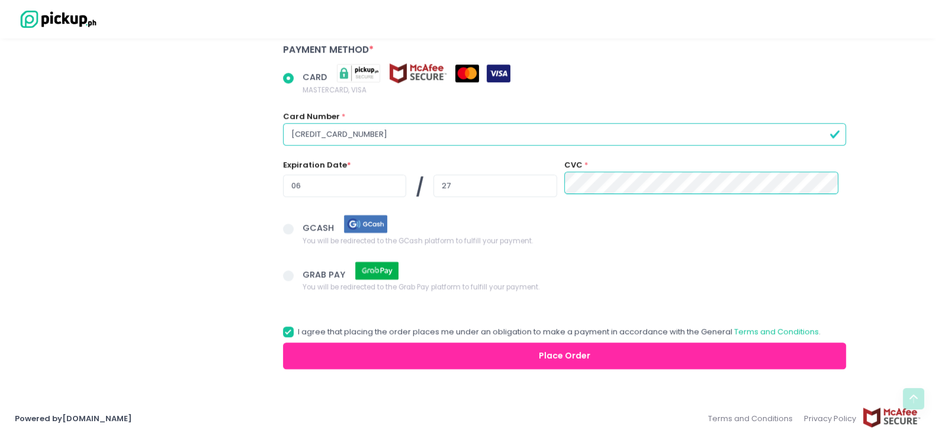
scroll to position [1122, 0]
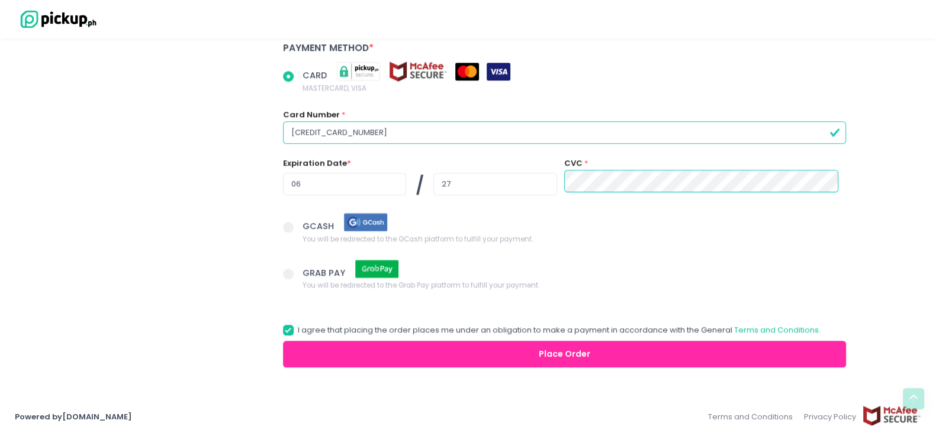
click at [572, 346] on button "Place Order" at bounding box center [564, 354] width 563 height 27
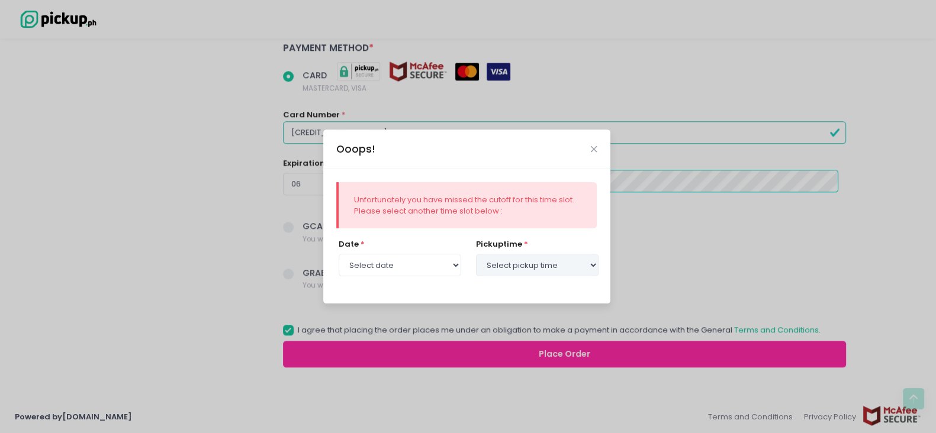
radio input "true"
select select "[DATE]"
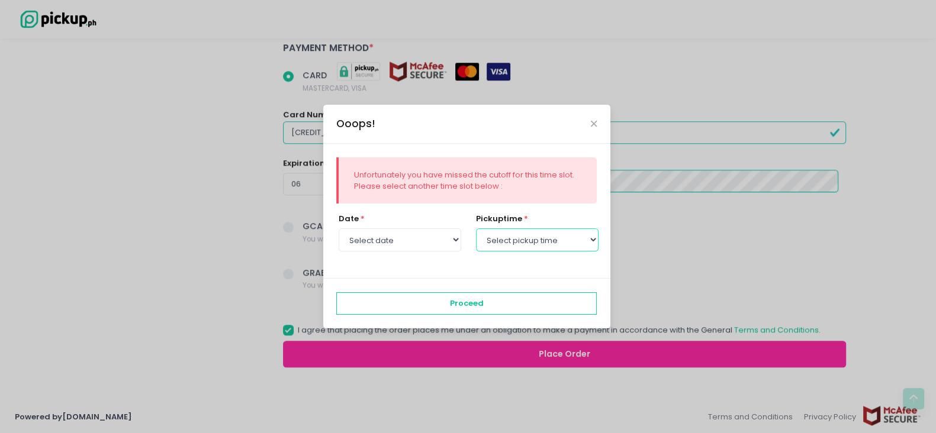
click at [592, 240] on select "Select pickup time 02:30 PM - 03:00 PM 03:00 PM - 03:30 PM 03:30 PM - 04:00 PM …" at bounding box center [537, 239] width 123 height 22
select select "14:30"
click at [476, 228] on select "Select pickup time 02:30 PM - 03:00 PM 03:00 PM - 03:30 PM 03:30 PM - 04:00 PM …" at bounding box center [537, 239] width 123 height 22
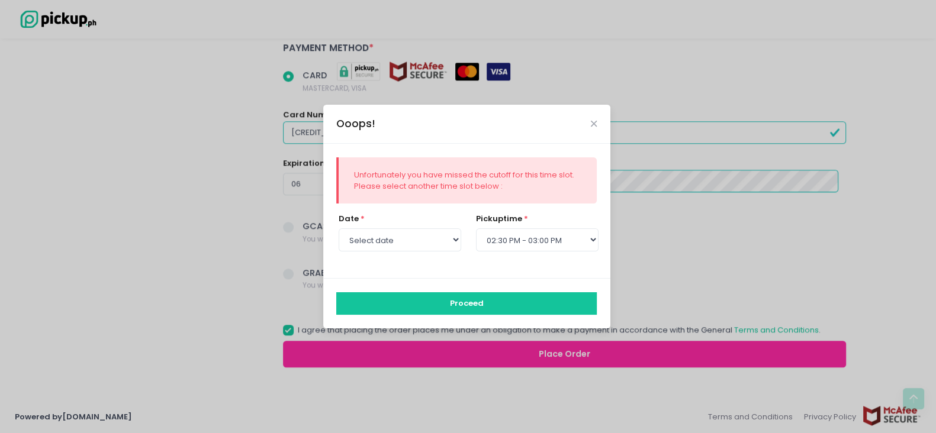
click at [459, 299] on button "Proceed" at bounding box center [466, 303] width 260 height 22
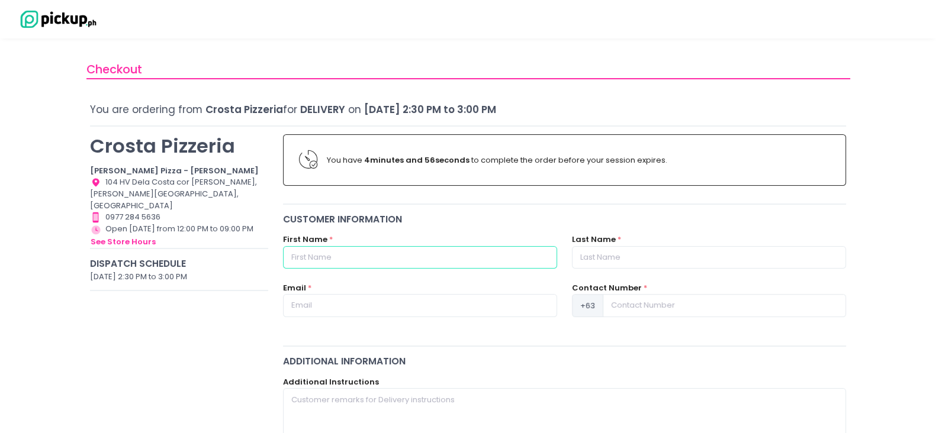
click at [381, 259] on input "text" at bounding box center [420, 257] width 274 height 22
type input "[DEMOGRAPHIC_DATA] [PERSON_NAME]"
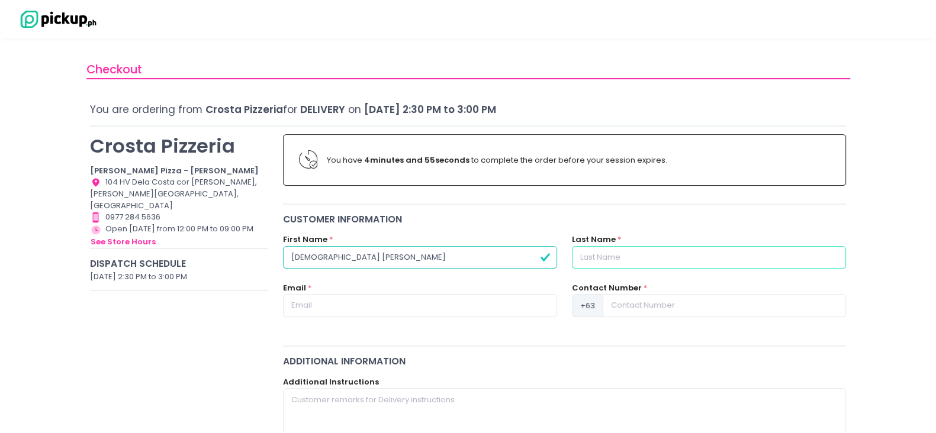
click at [614, 266] on input "text" at bounding box center [709, 257] width 274 height 22
type input "[PERSON_NAME]"
click at [453, 304] on input "text" at bounding box center [420, 305] width 274 height 22
type input "[EMAIL_ADDRESS][DOMAIN_NAME]"
click at [627, 307] on input at bounding box center [723, 305] width 243 height 22
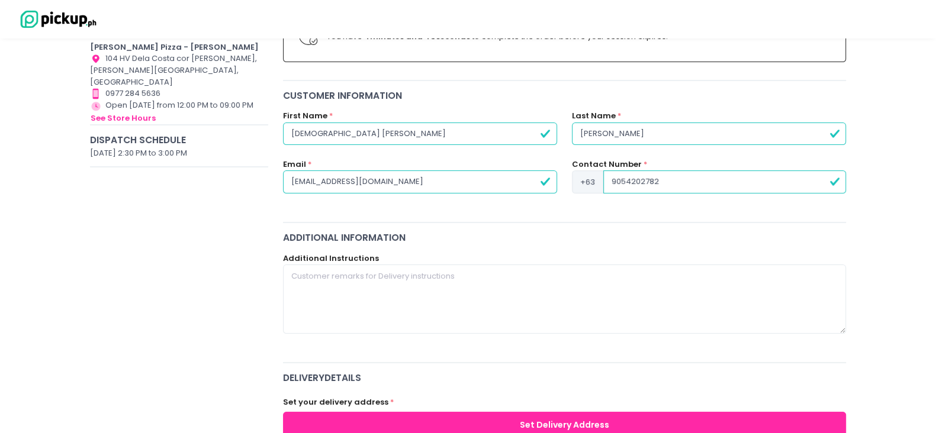
scroll to position [147, 0]
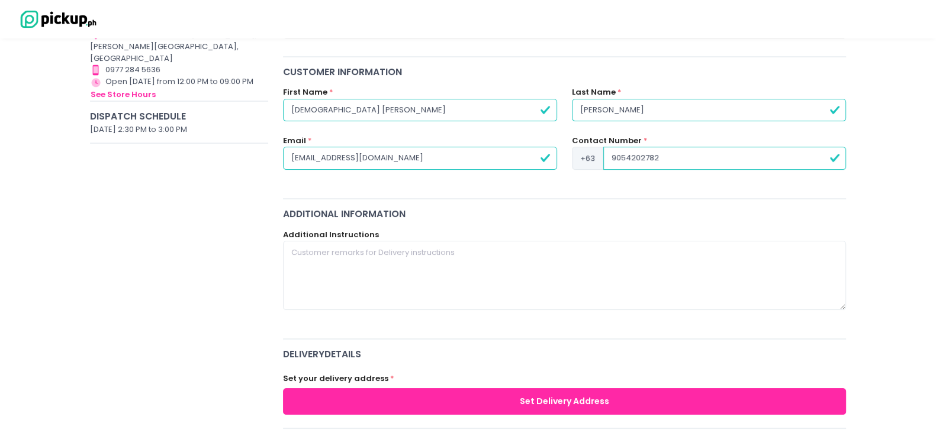
type input "9054202782"
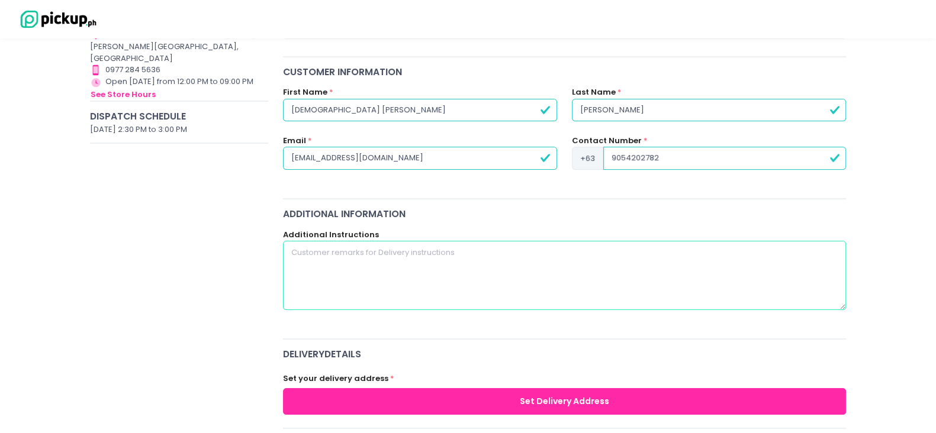
click at [382, 261] on textarea at bounding box center [564, 275] width 563 height 69
type textarea "S"
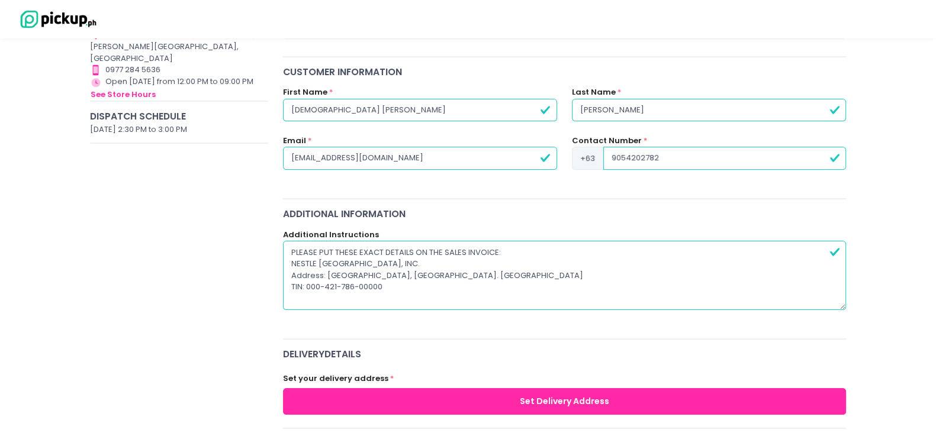
drag, startPoint x: 386, startPoint y: 284, endPoint x: 277, endPoint y: 250, distance: 114.0
click at [277, 250] on div "Additional Instructions PLEASE PUT THESE EXACT DETAILS ON THE SALES INVOICE: NE…" at bounding box center [564, 276] width 578 height 95
type textarea "PLEASE PUT THESE EXACT DETAILS ON THE SALES INVOICE: NESTLE [GEOGRAPHIC_DATA], …"
click at [407, 346] on button "Set Delivery Address" at bounding box center [564, 401] width 563 height 27
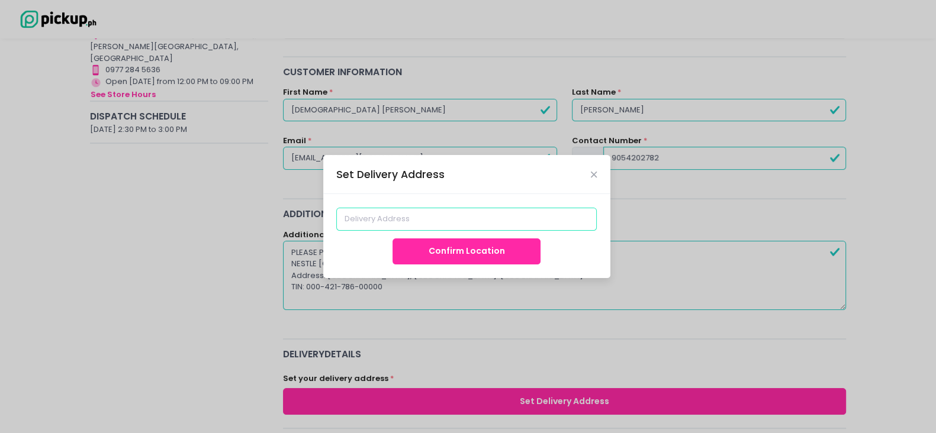
click at [379, 220] on input at bounding box center [466, 219] width 260 height 22
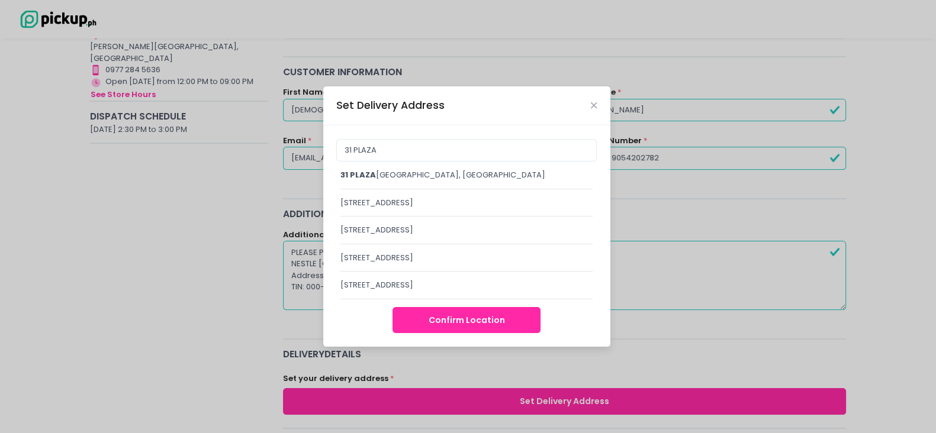
click at [438, 174] on div "[STREET_ADDRESS]" at bounding box center [466, 175] width 253 height 12
type input "[STREET_ADDRESS]"
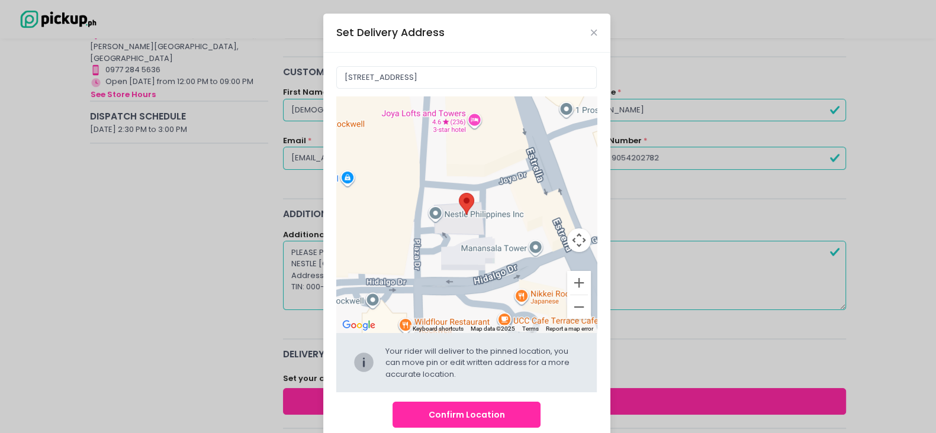
drag, startPoint x: 490, startPoint y: 421, endPoint x: 495, endPoint y: 424, distance: 6.4
click at [490, 346] on button "Confirm Location" at bounding box center [466, 415] width 148 height 27
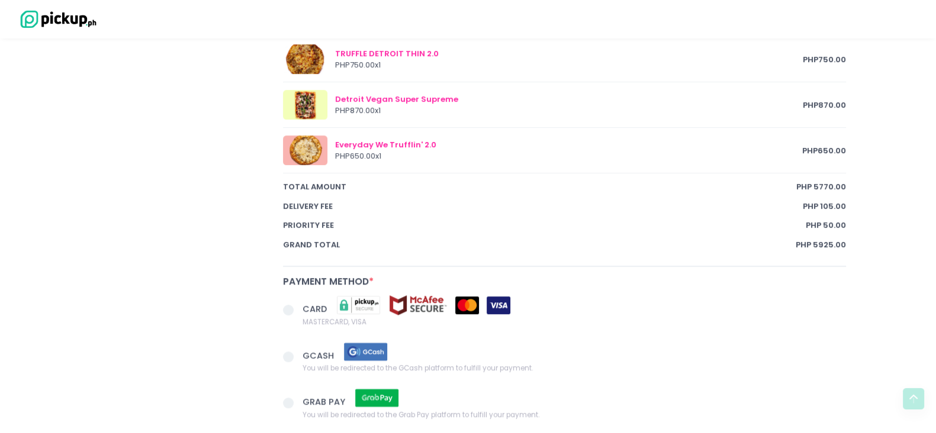
scroll to position [1006, 0]
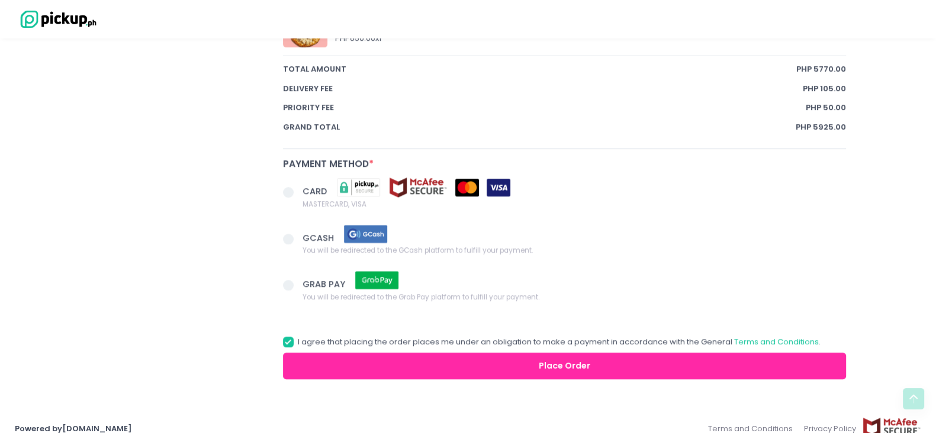
click at [285, 187] on span at bounding box center [288, 192] width 11 height 11
click at [298, 186] on input "CARD MASTERCARD, VISA" at bounding box center [302, 190] width 8 height 8
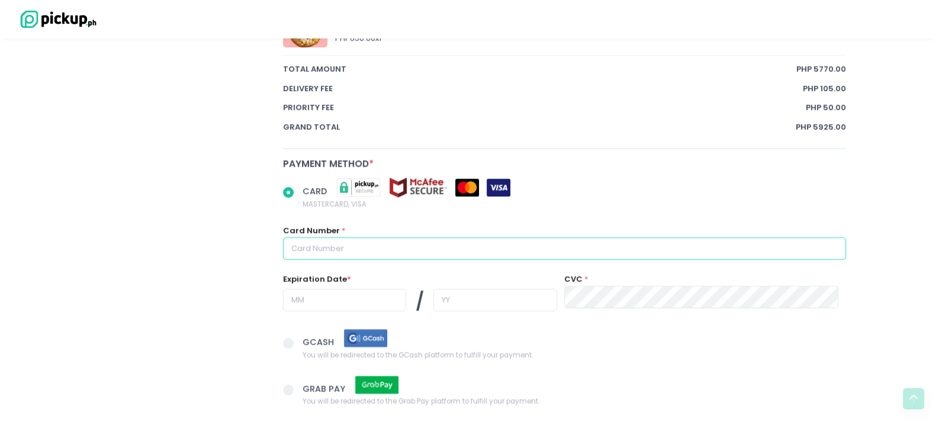
click at [334, 237] on input "text" at bounding box center [564, 248] width 563 height 22
radio input "true"
type input "5"
radio input "true"
type input "55"
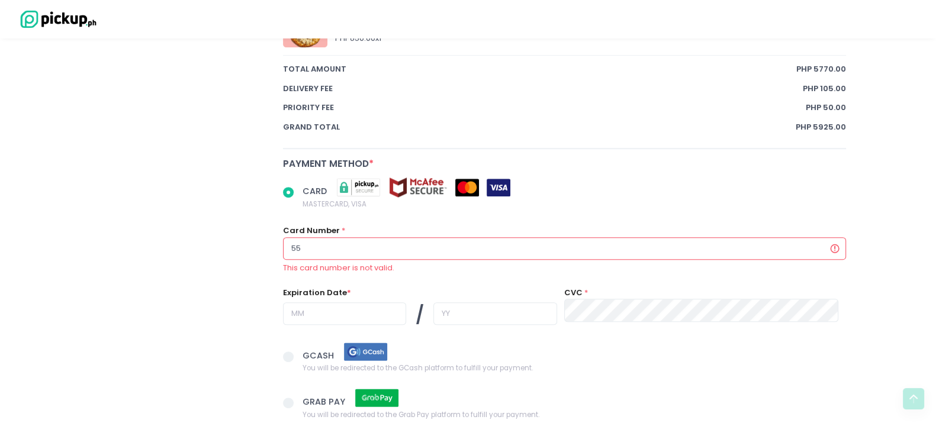
radio input "true"
type input "555"
radio input "true"
type input "5550"
radio input "true"
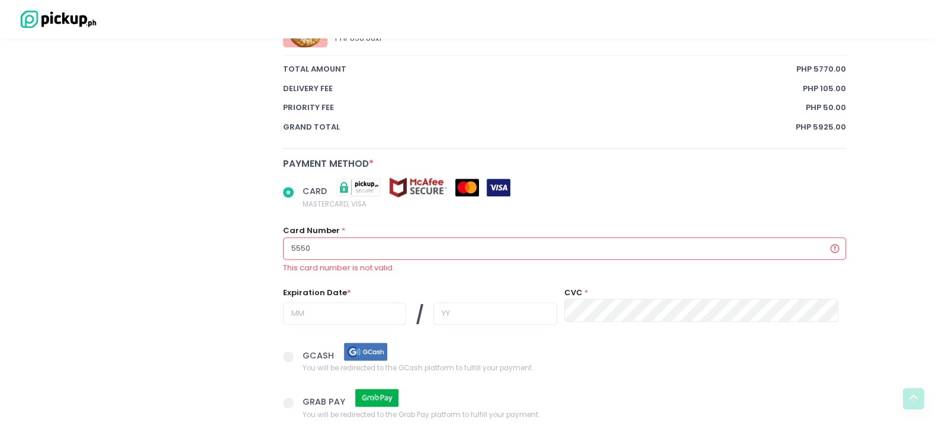
type input "55502"
radio input "true"
type input "555021"
radio input "true"
type input "5550214"
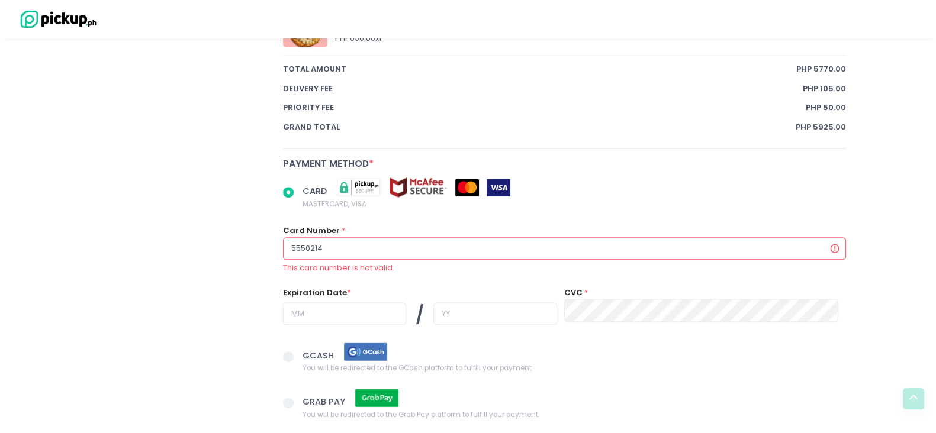
radio input "true"
type input "55502140"
radio input "true"
type input "555021400"
radio input "true"
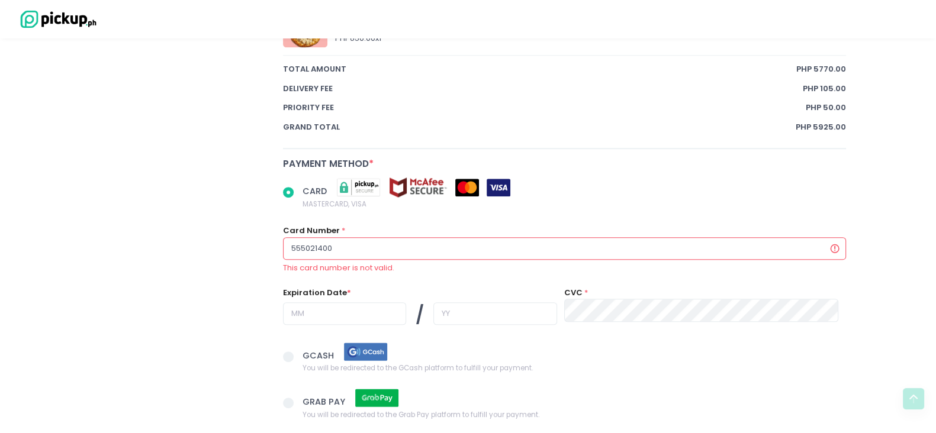
type input "5550214000"
radio input "true"
type input "55502140000"
radio input "true"
type input "555021400004"
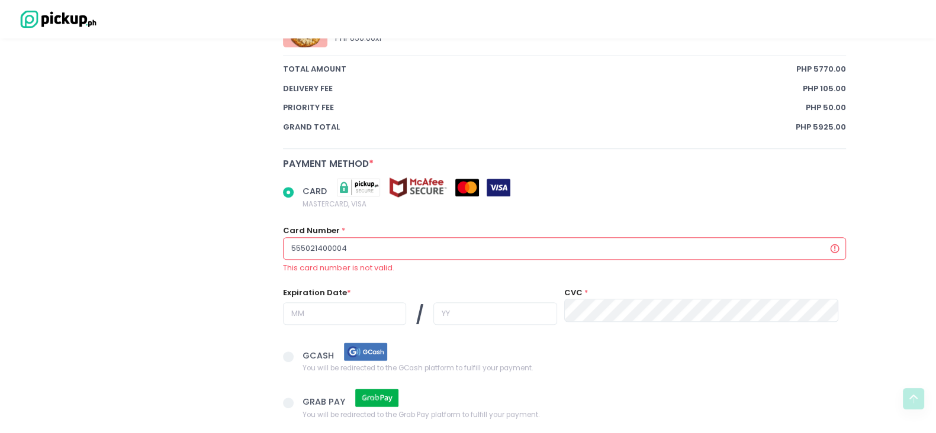
radio input "true"
type input "5550214000048"
radio input "true"
type input "55502140000487"
radio input "true"
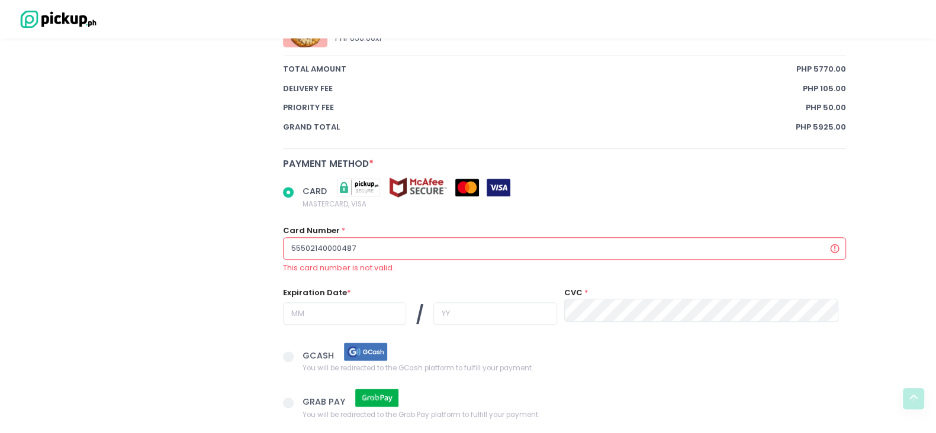
type input "555021400004877"
radio input "true"
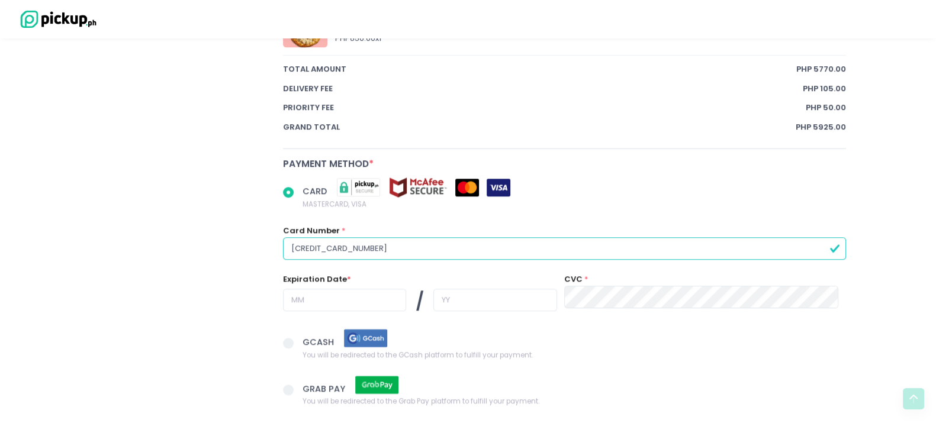
type input "[CREDIT_CARD_NUMBER]"
click at [325, 289] on input "text" at bounding box center [344, 300] width 123 height 22
radio input "true"
type input "0"
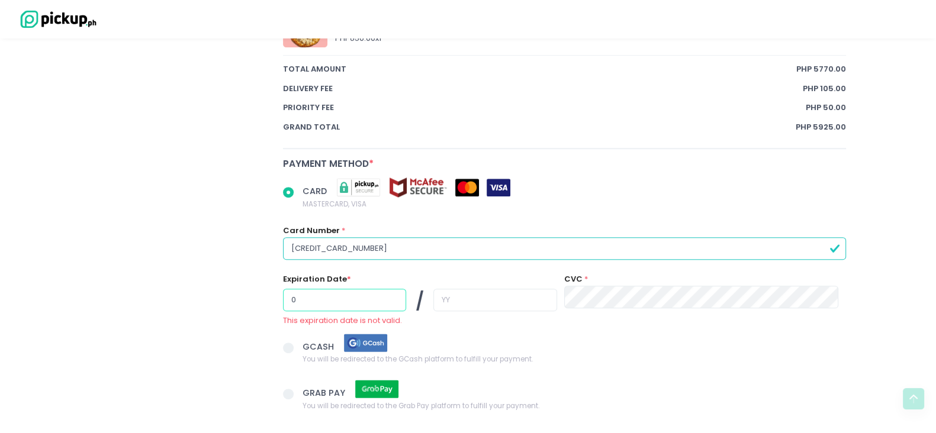
radio input "true"
type input "06"
click at [444, 289] on input "text" at bounding box center [494, 300] width 123 height 22
radio input "true"
type input "2"
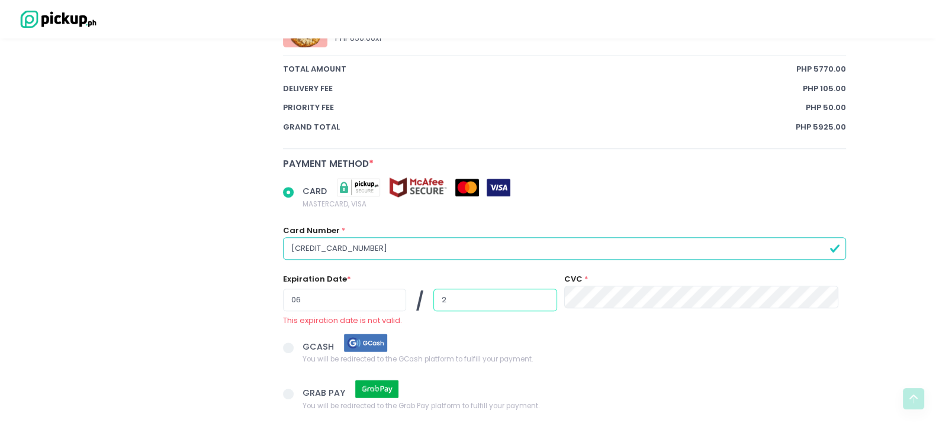
radio input "true"
type input "27"
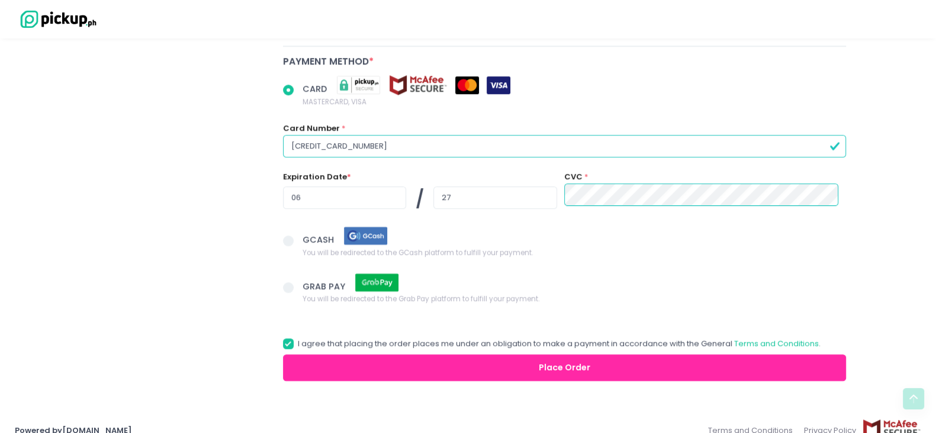
scroll to position [1111, 0]
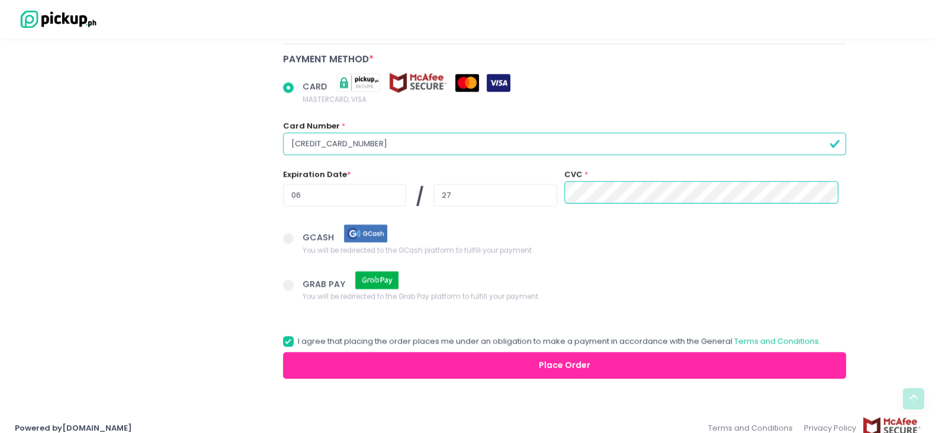
click at [537, 346] on button "Place Order" at bounding box center [564, 365] width 563 height 27
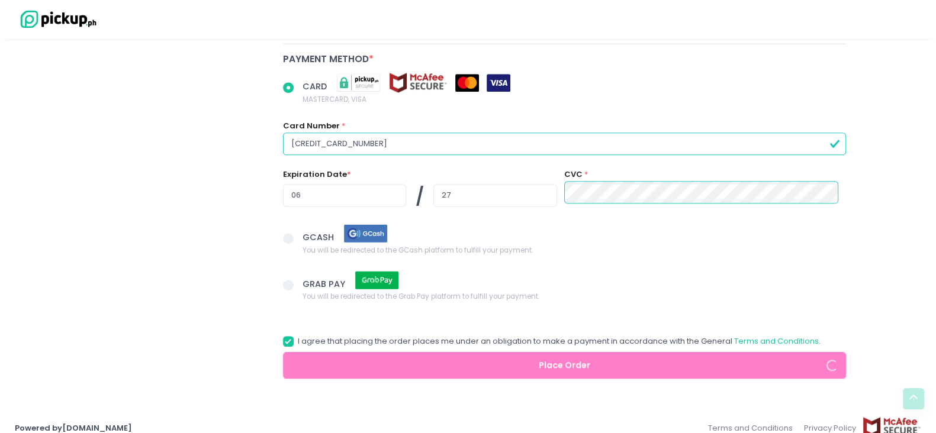
radio input "true"
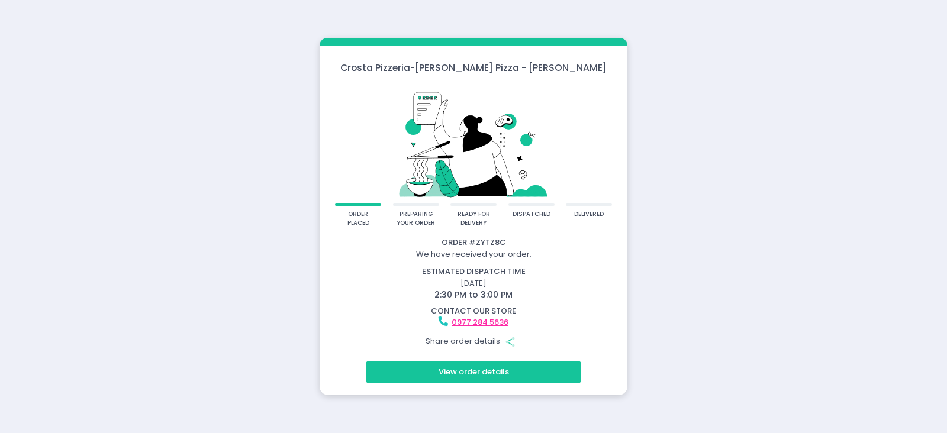
click at [509, 322] on div "0977 284 5636" at bounding box center [473, 323] width 304 height 12
click at [503, 323] on link "0977 284 5636" at bounding box center [480, 322] width 57 height 11
